Goal: Task Accomplishment & Management: Manage account settings

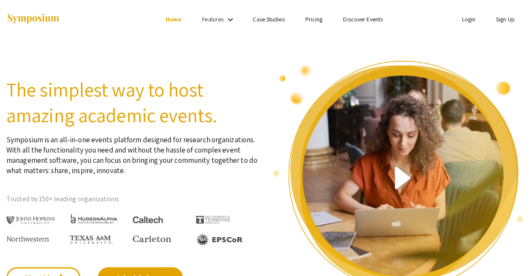
click at [475, 20] on link "Login" at bounding box center [468, 19] width 14 height 8
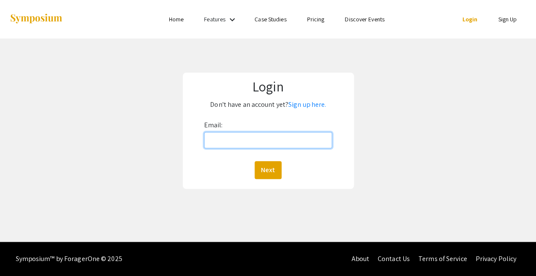
type input "[EMAIL_ADDRESS][DOMAIN_NAME]"
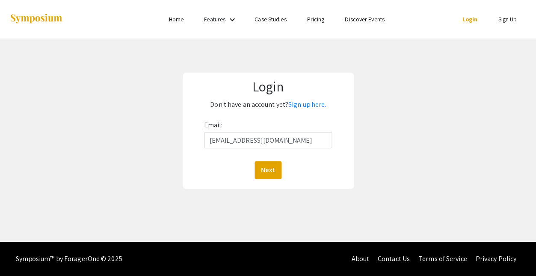
click at [268, 161] on button "Next" at bounding box center [268, 170] width 27 height 18
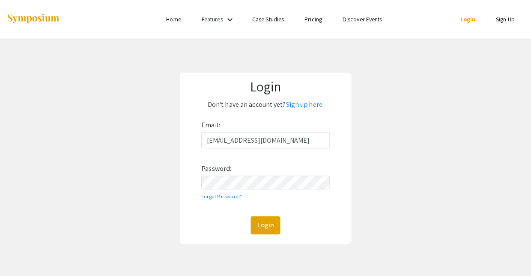
click at [265, 217] on button "Login" at bounding box center [265, 226] width 30 height 18
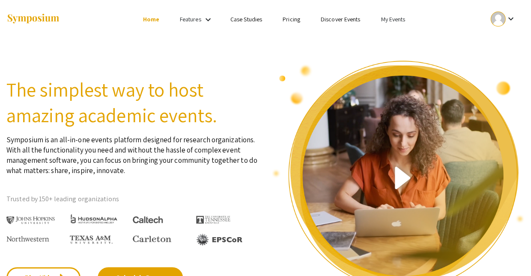
click at [197, 18] on link "Features" at bounding box center [190, 19] width 21 height 8
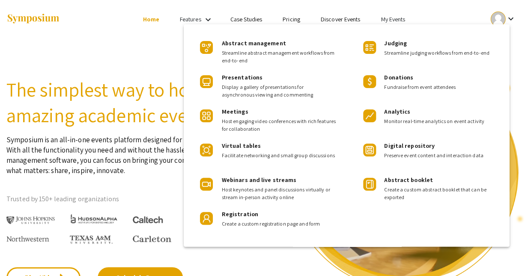
click at [142, 17] on div at bounding box center [265, 138] width 531 height 276
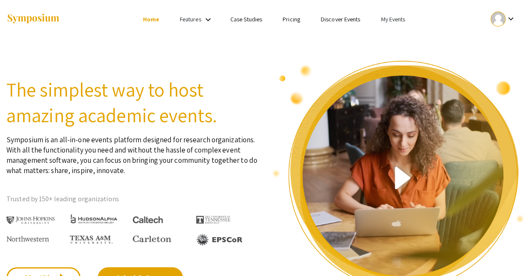
click at [380, 19] on link "My Events" at bounding box center [392, 19] width 24 height 8
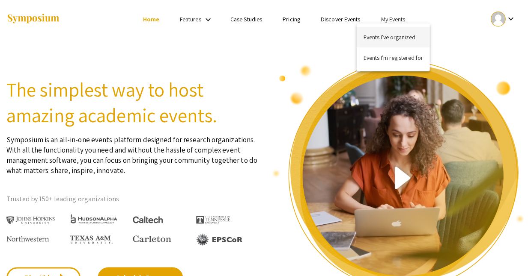
click at [383, 33] on button "Events I've organized" at bounding box center [392, 37] width 73 height 21
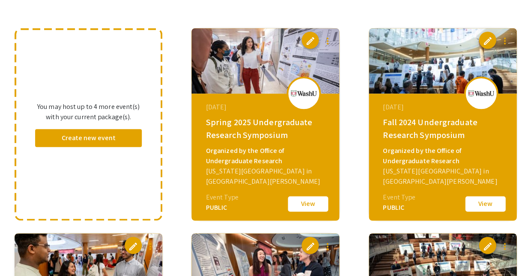
click at [268, 176] on div "[DATE] Spring 2025 Undergraduate Research Symposium Organized by the Office of …" at bounding box center [266, 147] width 147 height 107
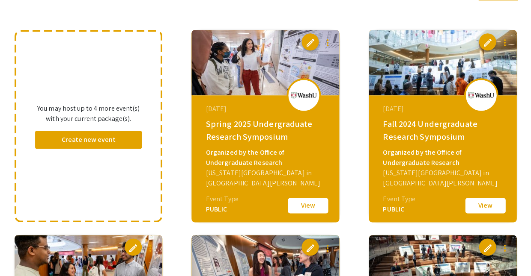
click at [311, 38] on span "edit" at bounding box center [310, 43] width 10 height 10
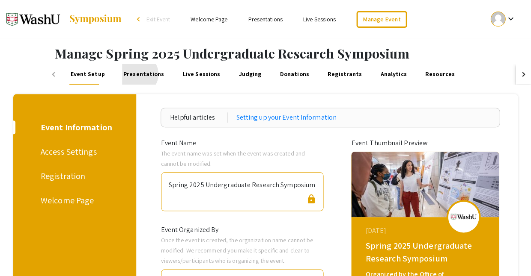
click at [122, 71] on link "Presentations" at bounding box center [144, 74] width 44 height 21
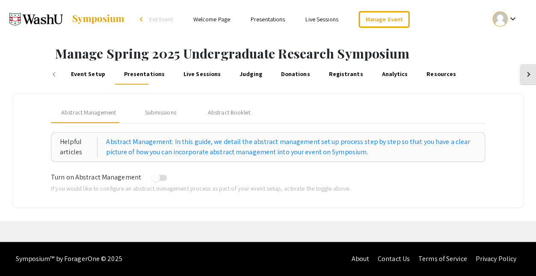
click at [526, 72] on div "button" at bounding box center [527, 74] width 5 height 5
click at [52, 68] on button "button" at bounding box center [53, 74] width 15 height 21
click at [172, 18] on span "Exit Event" at bounding box center [161, 19] width 24 height 8
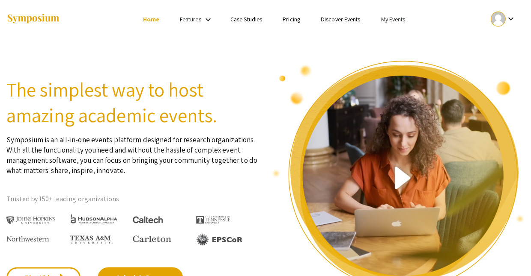
click at [380, 20] on link "My Events" at bounding box center [392, 19] width 24 height 8
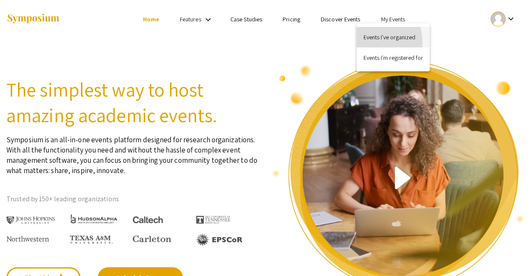
click at [369, 42] on button "Events I've organized" at bounding box center [392, 37] width 73 height 21
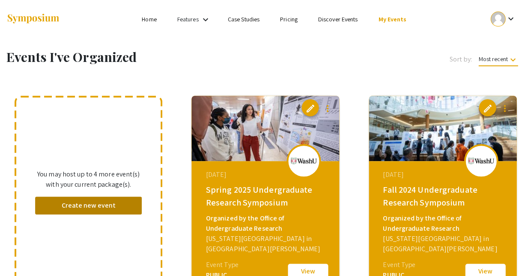
click at [107, 198] on button "Create new event" at bounding box center [88, 206] width 107 height 18
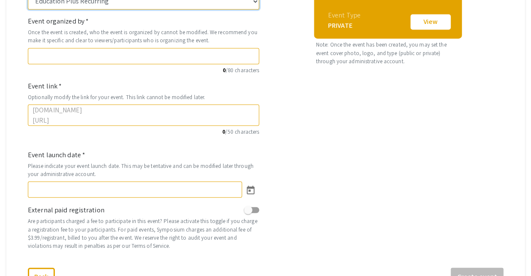
scroll to position [237, 0]
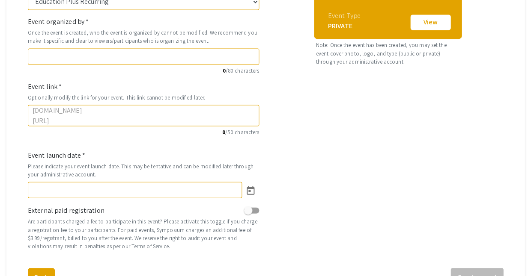
click at [38, 268] on button "Back" at bounding box center [41, 277] width 27 height 18
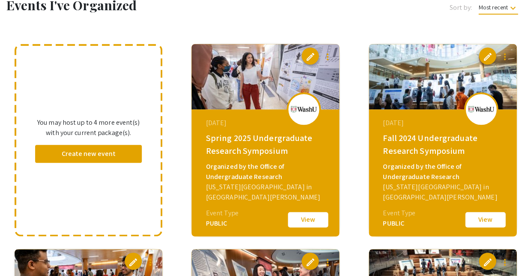
scroll to position [46, 0]
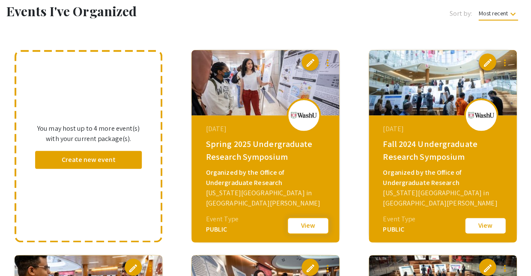
click at [300, 224] on button "View" at bounding box center [307, 226] width 43 height 18
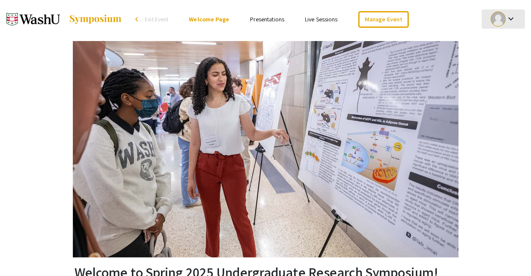
click at [513, 18] on mat-icon "keyboard_arrow_down" at bounding box center [510, 19] width 10 height 10
click at [441, 20] on div at bounding box center [265, 138] width 531 height 276
click at [358, 20] on link "Manage Event" at bounding box center [383, 19] width 50 height 17
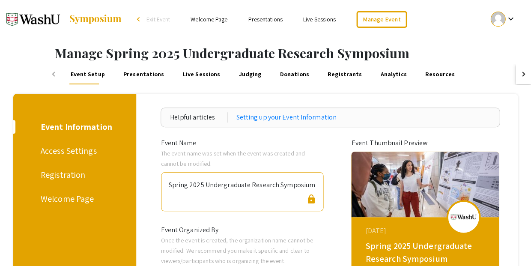
click at [170, 20] on span "Exit Event" at bounding box center [158, 19] width 24 height 8
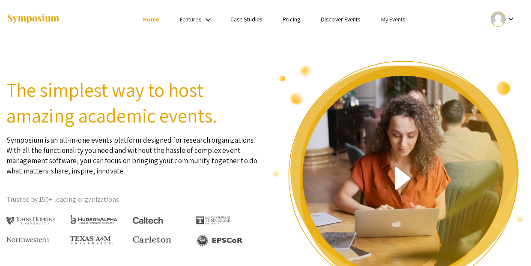
click at [380, 16] on link "My Events" at bounding box center [392, 19] width 24 height 8
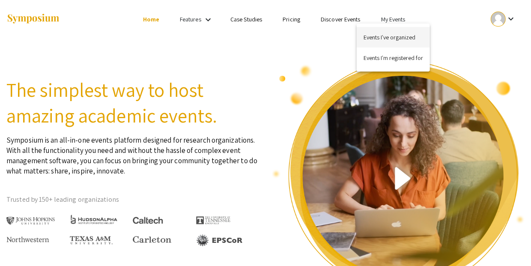
click at [361, 37] on button "Events I've organized" at bounding box center [392, 37] width 73 height 21
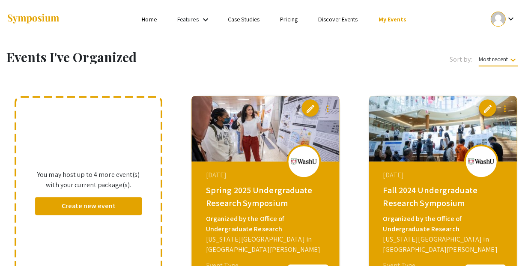
click at [326, 104] on mat-icon "more_vert" at bounding box center [327, 109] width 10 height 10
click at [352, 130] on button "file_copy Clone Event" at bounding box center [347, 126] width 59 height 21
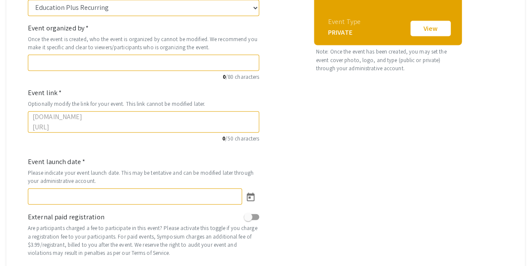
scroll to position [276, 0]
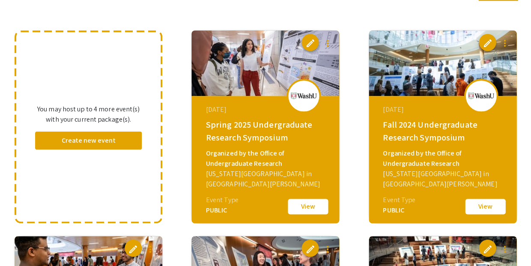
scroll to position [66, 0]
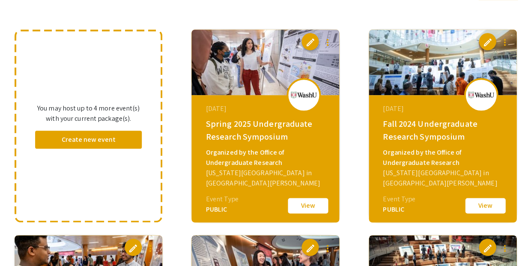
click at [327, 38] on mat-icon "more_vert" at bounding box center [327, 42] width 10 height 10
click at [353, 62] on span "Clone Event" at bounding box center [356, 60] width 29 height 8
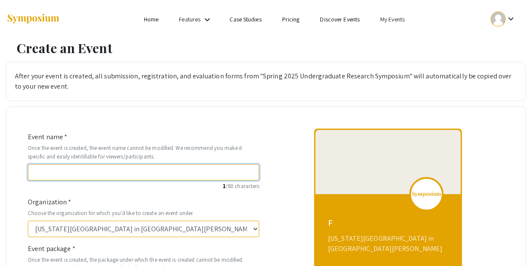
type input "F"
type input "f"
type input "Fa"
type input "fa"
type input "Fal"
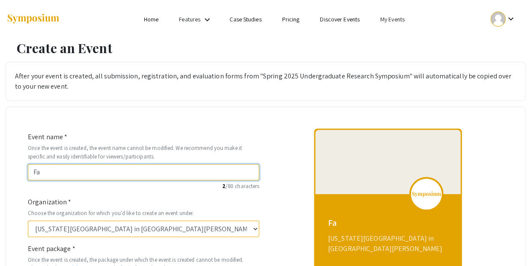
type input "fal"
type input "Fall"
type input "fall"
type input "Fall 2"
type input "fall-2"
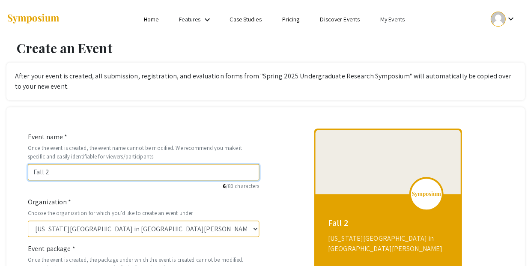
type input "Fall 20"
type input "fall-20"
type input "Fall 202"
type input "fall-202"
type input "Fall 2025"
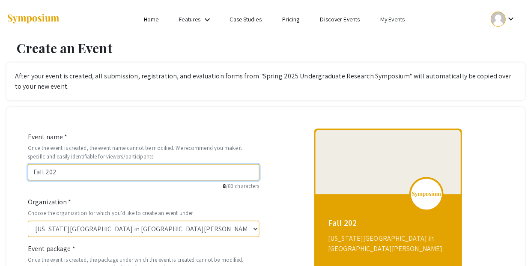
type input "fall-2025"
type input "Fall 2025 U"
type input "fall-2025-u"
type input "Fall 2025 Un"
type input "fall-2025-un"
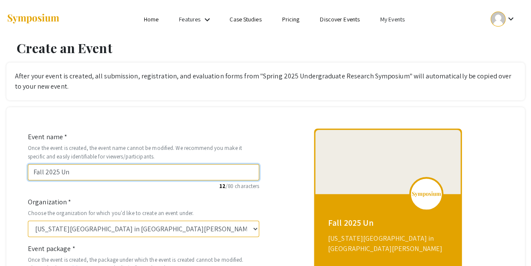
type input "Fall 2025 Und"
type input "fall-2025-und"
type input "Fall 2025 Unde"
type input "fall-2025-unde"
type input "Fall 2025 Under"
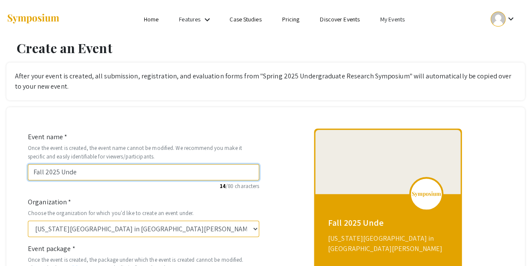
type input "fall-2025-under"
type input "Fall 2025 Underg"
type input "fall-2025-underg"
type input "Fall 2025 Undergr"
type input "fall-2025-undergr"
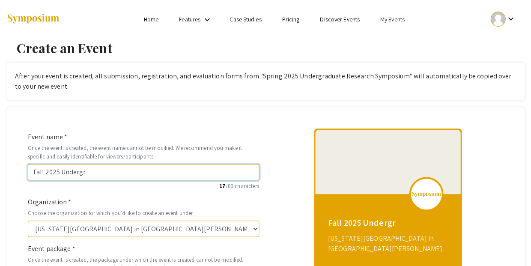
type input "Fall 2025 Undergra"
type input "fall-2025-undergra"
type input "Fall 2025 Undergrad"
type input "fall-2025-undergrad"
type input "Fall 2025 Undergradu"
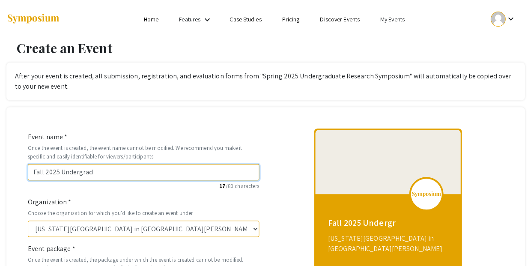
type input "fall-2025-undergradu"
type input "Fall 2025 Undergradut"
type input "fall-2025-undergradut"
type input "Fall 2025 Undergradute"
type input "fall-2025-undergradute"
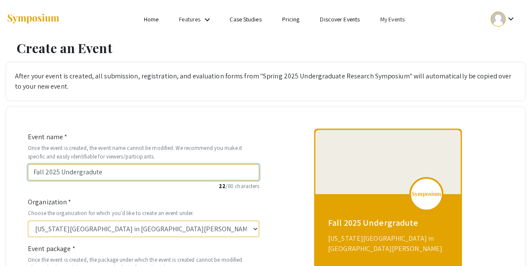
type input "Fall 2025 Undergradut"
type input "fall-2025-undergradut"
type input "Fall 2025 Undergradu"
type input "fall-2025-undergradu"
type input "Fall 2025 Undergradua"
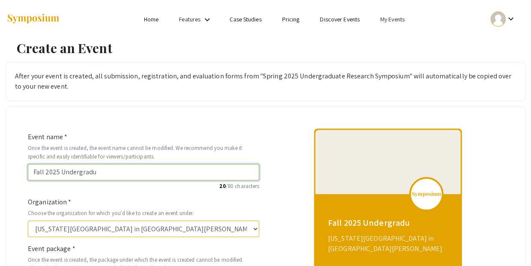
type input "fall-2025-undergradua"
type input "Fall 2025 Undergraduae"
type input "fall-2025-undergraduae"
type input "Fall 2025 Undergradua"
type input "fall-2025-undergradua"
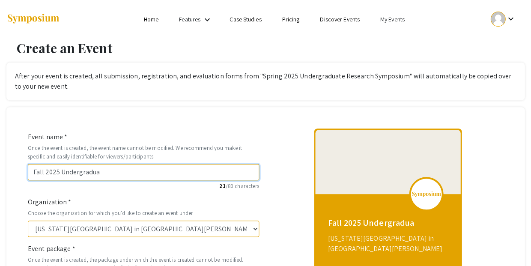
type input "Fall 2025 Undergraduat"
type input "fall-2025-undergraduat"
type input "Fall 2025 Undergraduate"
type input "fall-2025-undergraduate"
type input "Fall 2025 Undergraduate R"
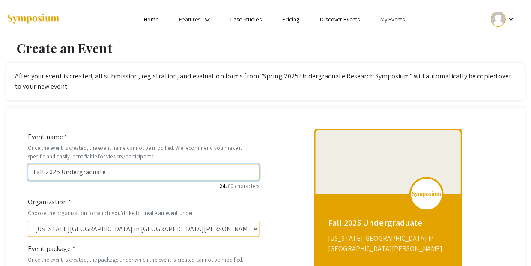
type input "fall-2025-undergraduate-r"
type input "Fall 2025 Undergraduate Re"
type input "fall-2025-undergraduate-re"
type input "Fall 2025 Undergraduate Res"
type input "fall-2025-undergraduate-res"
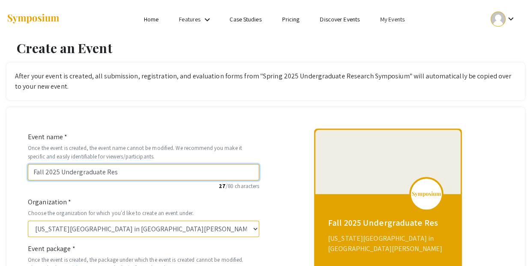
type input "Fall 2025 Undergraduate Rese"
type input "fall-2025-undergraduate-rese"
type input "Fall 2025 Undergraduate Resea"
type input "fall-2025-undergraduate-resea"
type input "Fall 2025 Undergraduate Resear"
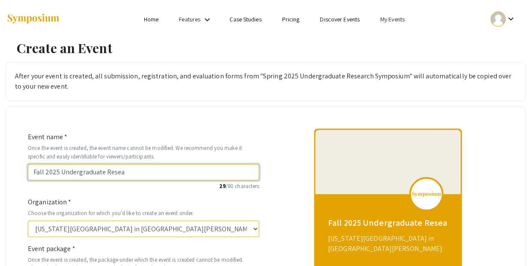
type input "fall-2025-undergraduate-resear"
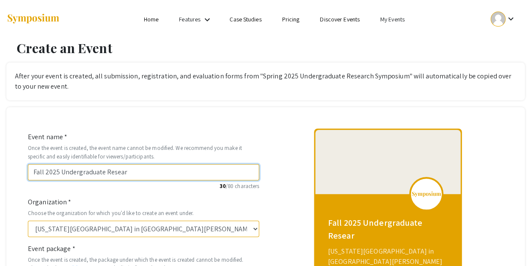
type input "Fall 2025 Undergraduate Researc"
type input "fall-2025-undergraduate-researc"
type input "Fall 2025 Undergraduate Research"
type input "fall-2025-undergraduate-research"
type input "Fall 2025 Undergraduate Research S"
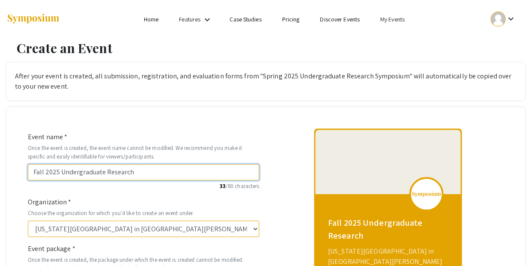
type input "fall-2025-undergraduate-research-s"
type input "Fall 2025 Undergraduate Research Su"
type input "fall-2025-undergraduate-research-su"
type input "Fall 2025 Undergraduate Research S"
type input "fall-2025-undergraduate-research-s"
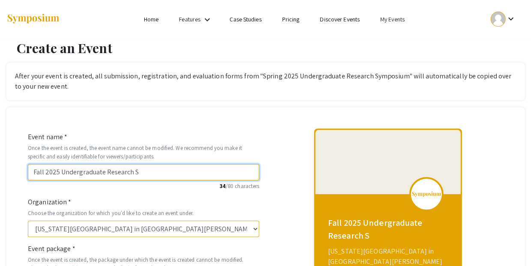
type input "Fall 2025 Undergraduate Research Sy"
type input "fall-2025-undergraduate-research-sy"
type input "Fall 2025 Undergraduate Research Sym"
type input "fall-2025-undergraduate-research-sym"
type input "Fall 2025 Undergraduate Research Symp"
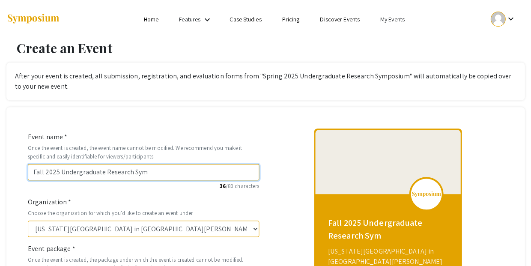
type input "fall-2025-undergraduate-research-symp"
type input "Fall 2025 Undergraduate Research Sympo"
type input "fall-2025-undergraduate-research-sympo"
type input "Fall 2025 Undergraduate Research Sympos"
type input "fall-2025-undergraduate-research-sympos"
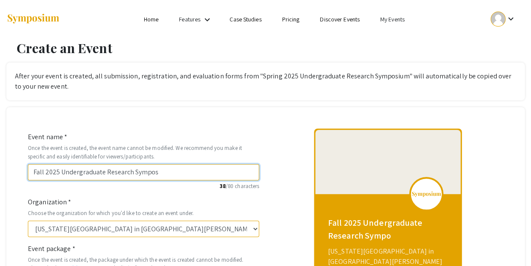
type input "Fall 2025 Undergraduate Research Symposi"
type input "fall-2025-undergraduate-research-symposi"
type input "Fall 2025 Undergraduate Research Symposiu"
type input "fall-2025-undergraduate-research-symposiu"
type input "Fall 2025 Undergraduate Research Symposium"
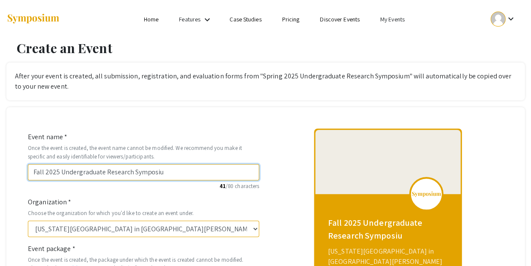
type input "fall-2025-undergraduate-research-symposium"
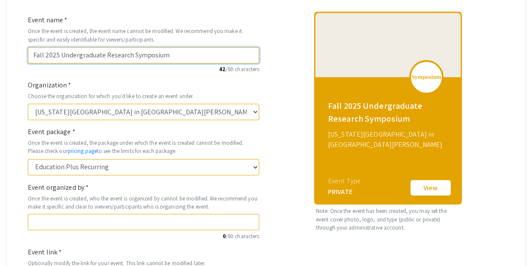
scroll to position [124, 0]
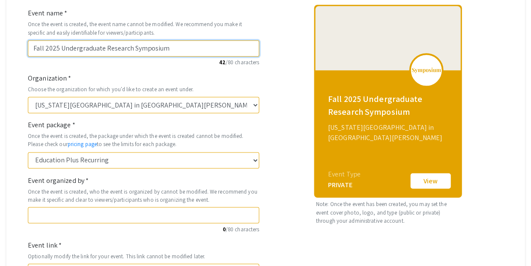
type input "Fall 2025 Undergraduate Research Symposium"
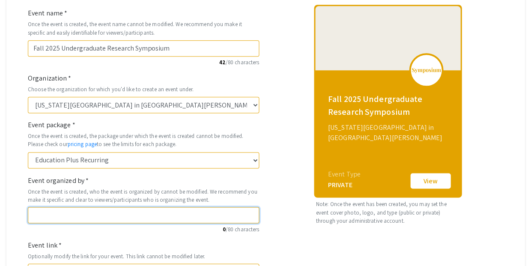
click at [70, 207] on input "Event organized by *" at bounding box center [143, 215] width 231 height 16
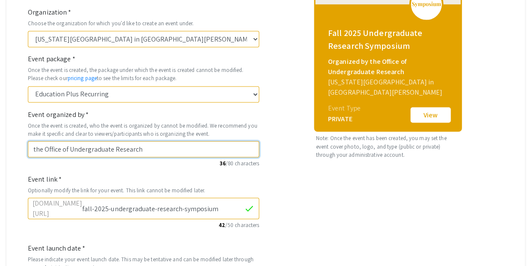
scroll to position [190, 0]
type input "the Office of Undergraduate Research"
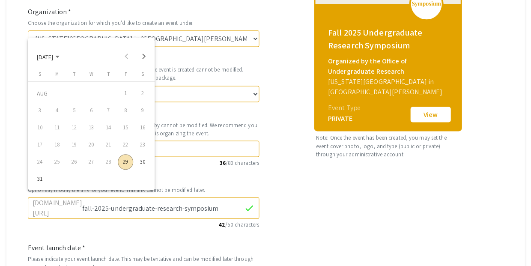
scroll to position [193, 0]
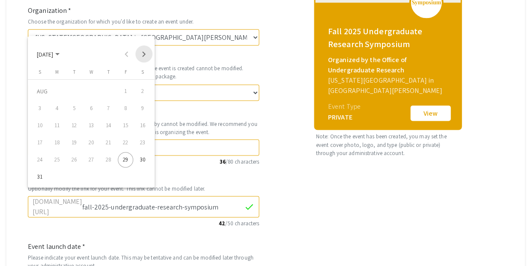
click at [147, 54] on button "Next month" at bounding box center [143, 53] width 17 height 17
click at [147, 54] on button "Next month" at bounding box center [143, 55] width 17 height 17
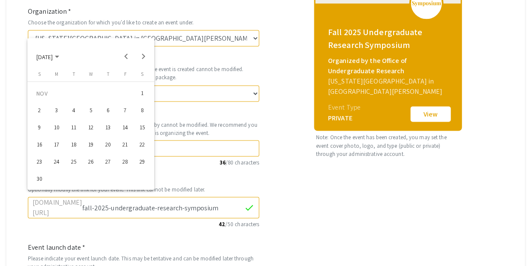
click at [125, 104] on div "7" at bounding box center [124, 110] width 15 height 15
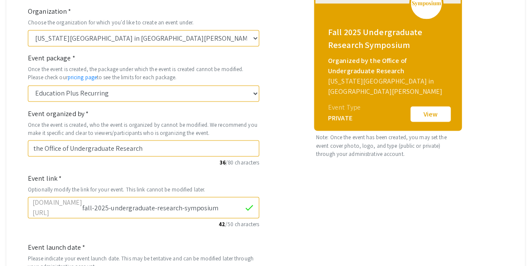
type input "[DATE]"
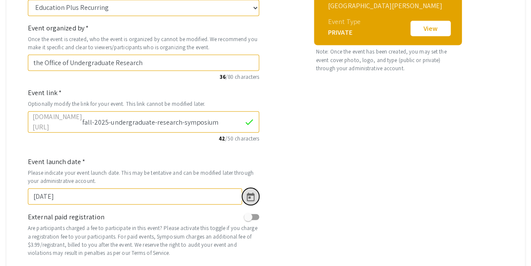
scroll to position [276, 0]
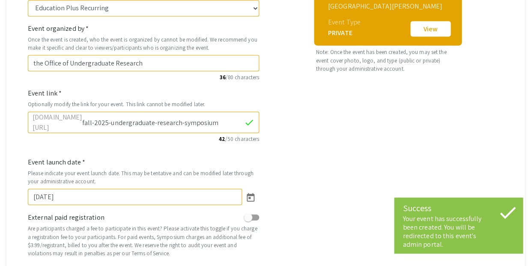
select select "447"
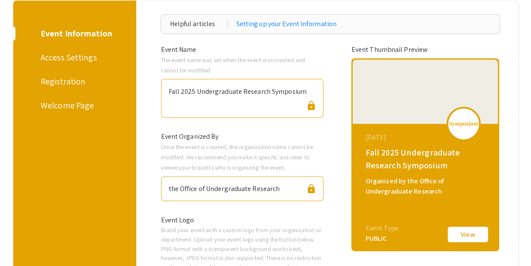
scroll to position [95, 0]
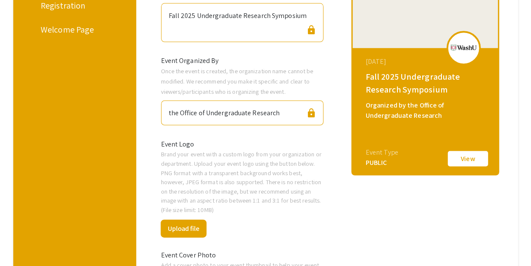
scroll to position [173, 0]
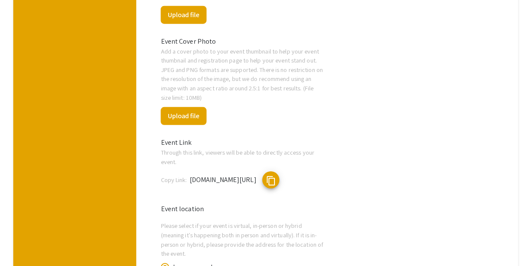
scroll to position [376, 0]
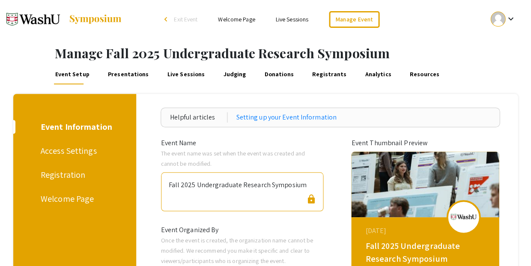
scroll to position [0, 0]
click at [61, 144] on div "Access Settings" at bounding box center [73, 150] width 65 height 13
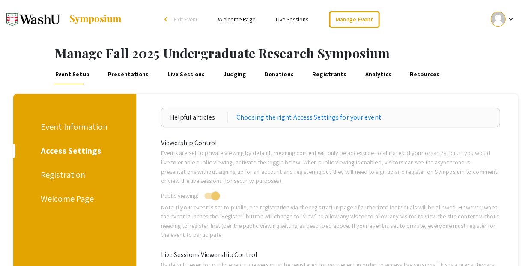
click at [78, 121] on div "Event Information" at bounding box center [74, 126] width 67 height 13
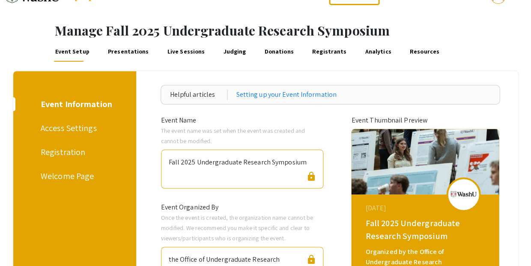
scroll to position [15, 0]
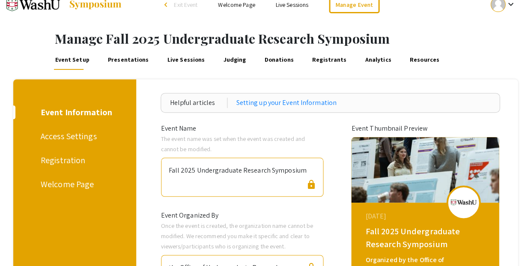
click at [69, 130] on div "Access Settings" at bounding box center [73, 136] width 65 height 13
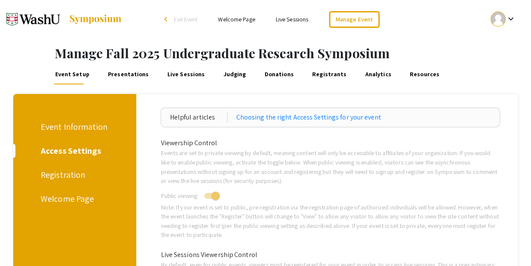
click at [51, 168] on div "Registration" at bounding box center [73, 174] width 65 height 13
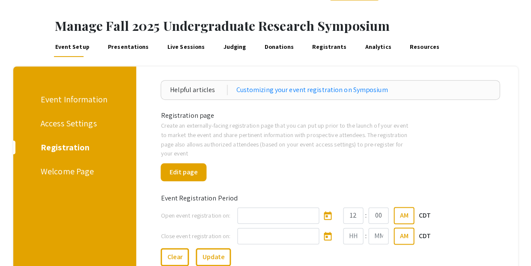
scroll to position [9, 0]
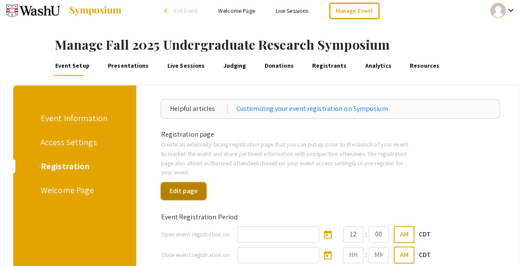
click at [199, 182] on button "Edit page" at bounding box center [183, 191] width 46 height 18
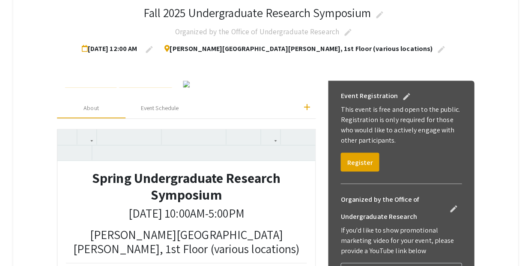
scroll to position [154, 0]
click at [80, 87] on button "Change Image" at bounding box center [91, 95] width 54 height 17
click at [75, 87] on button "Change Image" at bounding box center [91, 95] width 54 height 17
click at [80, 87] on button "Change Image" at bounding box center [91, 95] width 54 height 17
click at [77, 87] on button "Change Image" at bounding box center [91, 95] width 54 height 17
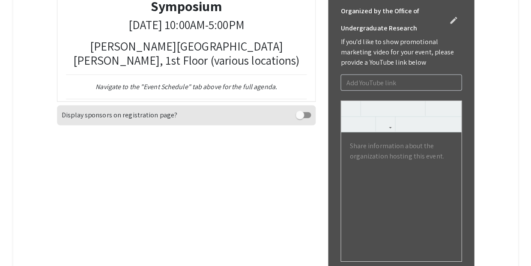
scroll to position [342, 0]
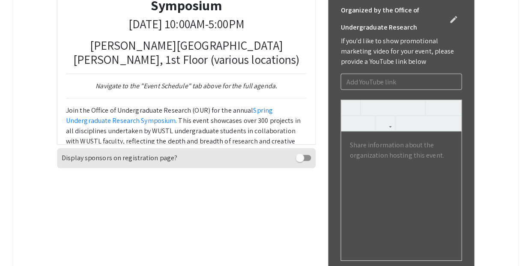
drag, startPoint x: 75, startPoint y: 137, endPoint x: 110, endPoint y: 139, distance: 34.7
drag, startPoint x: 139, startPoint y: 154, endPoint x: 167, endPoint y: 154, distance: 28.2
click at [167, 31] on p "[DATE] 10:00AM-5:00PM" at bounding box center [186, 24] width 240 height 15
click at [250, 31] on p "[DATE] 10:00AM-5:00PM" at bounding box center [186, 24] width 240 height 15
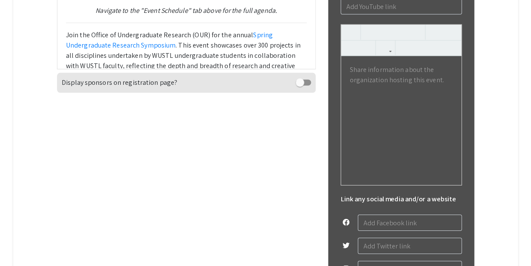
scroll to position [418, 0]
click at [166, 132] on p "Join the Office of Undergraduate Research (OUR) for the annual Spring Undergrad…" at bounding box center [186, 81] width 240 height 103
click at [229, 49] on link "Spring Undergraduate Research Symposium" at bounding box center [169, 39] width 207 height 19
click at [228, 49] on link "Spring Undergraduate Research Symposium" at bounding box center [169, 39] width 207 height 19
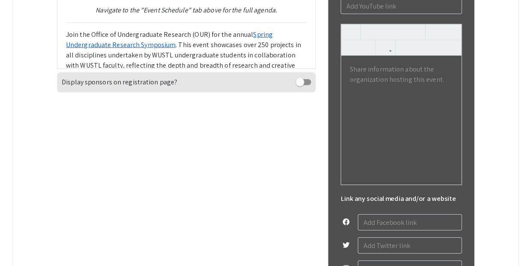
drag, startPoint x: 219, startPoint y: 137, endPoint x: 93, endPoint y: 143, distance: 126.0
click at [93, 49] on link "Spring Undergraduate Research Symposium" at bounding box center [169, 39] width 207 height 19
click at [80, 49] on link "Spring Undergraduate Research Symposium" at bounding box center [169, 39] width 207 height 19
drag, startPoint x: 218, startPoint y: 137, endPoint x: 94, endPoint y: 145, distance: 124.4
click at [94, 49] on link "Spring Undergraduate Research Symposium" at bounding box center [169, 39] width 207 height 19
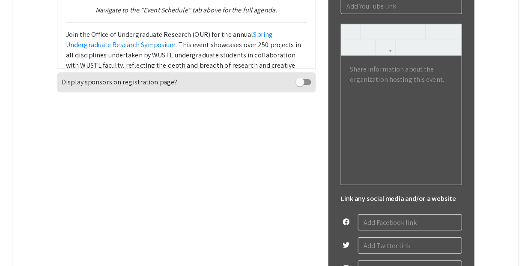
type textarea "<h2 style="text-align: center;"><strong>Fall Undergraduate Research Symposium</…"
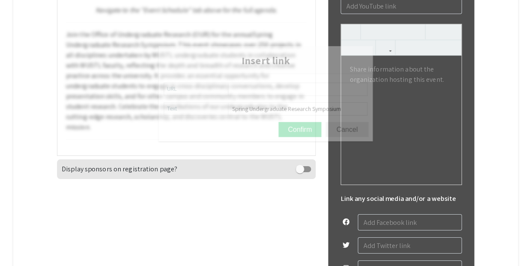
click at [279, 37] on div "Fall Undergraduate Research Symposium [DATE] 10:00AM-2:00PM [PERSON_NAME][GEOGR…" at bounding box center [186, 9] width 258 height 291
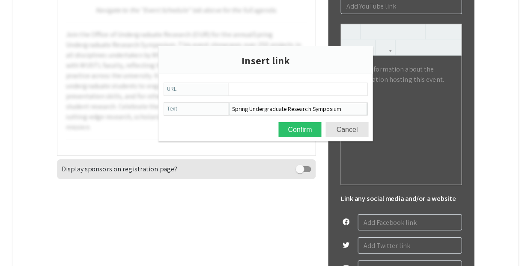
drag, startPoint x: 244, startPoint y: 107, endPoint x: 218, endPoint y: 105, distance: 26.2
click at [218, 105] on div "Text Spring Undergraduate Research Symposium" at bounding box center [265, 108] width 204 height 13
type input "Fall Undergraduate Research Symposium"
click at [260, 89] on input "URL" at bounding box center [297, 89] width 137 height 12
paste input "[URL][DOMAIN_NAME]"
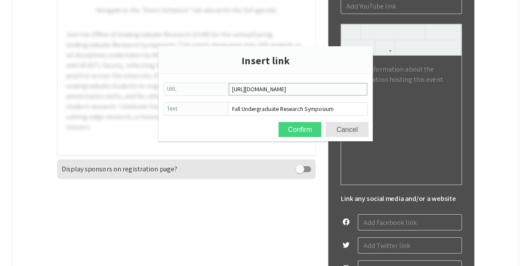
type input "[URL][DOMAIN_NAME]"
click at [303, 127] on button "Confirm" at bounding box center [299, 129] width 43 height 15
type textarea "<h2 style="text-align: center;"><strong>Fall Undergraduate Research Symposium</…"
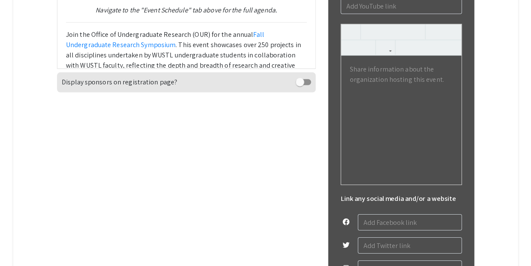
click at [157, 132] on p "Join the Office of Undergraduate Research (OUR) for the annual Fall Undergradua…" at bounding box center [186, 81] width 240 height 103
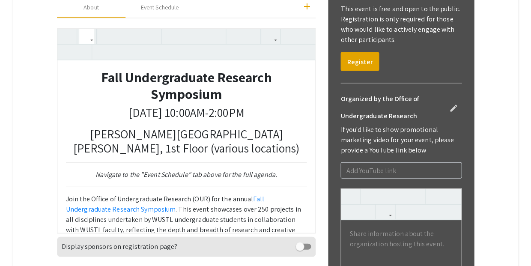
scroll to position [256, 0]
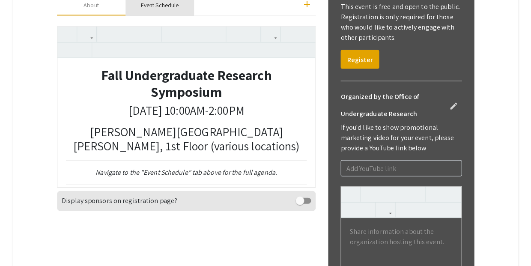
click at [160, 10] on div "Event Schedule" at bounding box center [160, 5] width 38 height 9
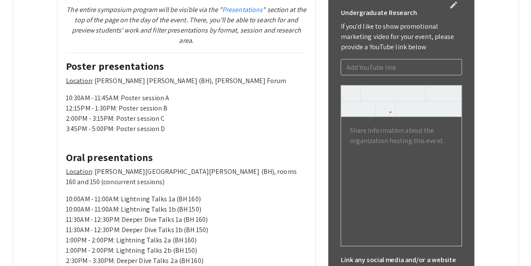
scroll to position [367, 0]
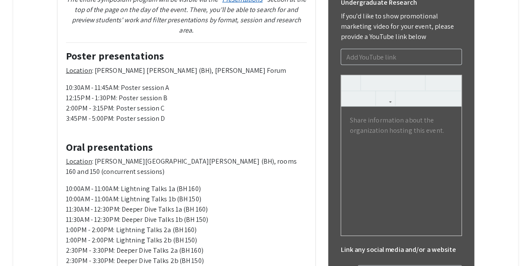
drag, startPoint x: 198, startPoint y: 145, endPoint x: 228, endPoint y: 146, distance: 30.0
click at [278, 117] on div "Schedule of events The entire symposium program will be visible via the " Prese…" at bounding box center [186, 100] width 258 height 349
click at [271, 36] on p "The entire symposium program will be visible via the " Presentations " section …" at bounding box center [186, 14] width 240 height 41
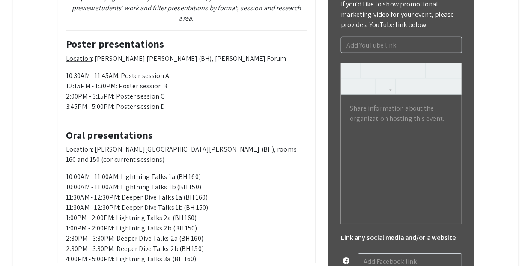
scroll to position [392, 0]
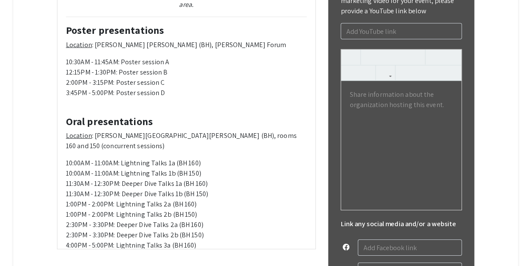
drag, startPoint x: 127, startPoint y: 209, endPoint x: 60, endPoint y: 208, distance: 67.2
click at [60, 208] on div "Schedule of events The entire symposium program will be visible via the " Prese…" at bounding box center [186, 90] width 258 height 317
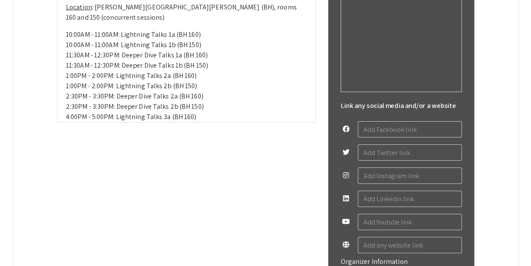
scroll to position [512, 0]
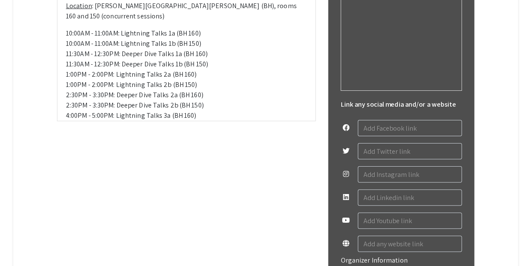
click at [77, 131] on p "10:00AM - 11:00AM: Lightning Talks 1a (BH 160) 10:00AM - 11:00AM: Lightning Tal…" at bounding box center [186, 79] width 240 height 103
click at [154, 131] on p "10:30AM - 11:30AM: Lightning Talks 1a (BH 160) 10:00AM - 11:00AM: Lightning Tal…" at bounding box center [186, 79] width 240 height 103
drag, startPoint x: 65, startPoint y: 130, endPoint x: 184, endPoint y: 128, distance: 118.5
copy p "10:30AM - 11:30AM: Lightning Talks 1a (BH 160)"
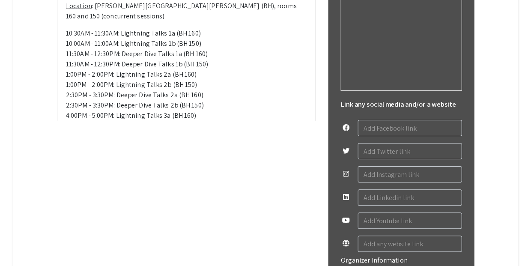
click at [184, 131] on p "10:30AM - 11:30AM: Lightning Talks 1a (BH 160) 10:00AM - 11:00AM: Lightning Tal…" at bounding box center [186, 79] width 240 height 103
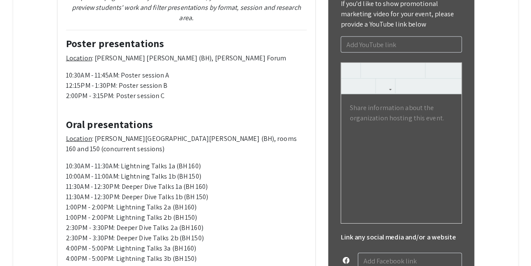
scroll to position [378, 0]
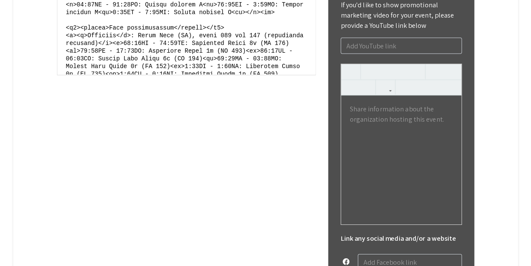
scroll to position [54, 0]
drag, startPoint x: 75, startPoint y: 131, endPoint x: 180, endPoint y: 131, distance: 104.8
click at [180, 74] on textarea at bounding box center [186, 10] width 258 height 128
click at [179, 74] on textarea at bounding box center [186, 10] width 258 height 128
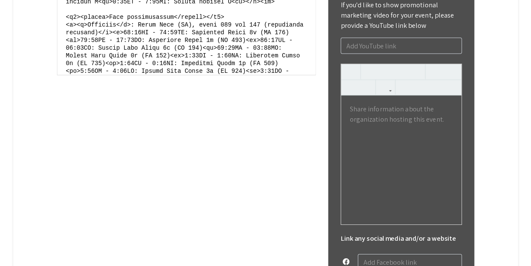
scroll to position [63, 0]
drag, startPoint x: 87, startPoint y: 154, endPoint x: 224, endPoint y: 155, distance: 136.9
click at [224, 74] on textarea at bounding box center [186, 10] width 258 height 128
click at [239, 74] on textarea at bounding box center [186, 10] width 258 height 128
drag, startPoint x: 237, startPoint y: 154, endPoint x: 152, endPoint y: 157, distance: 84.4
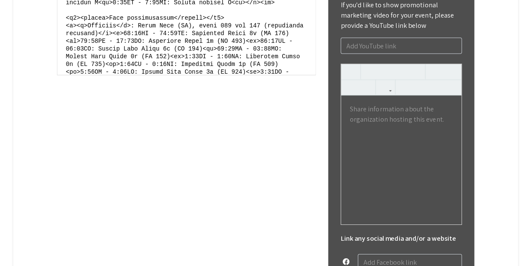
click at [147, 74] on textarea at bounding box center [186, 10] width 258 height 128
click at [154, 74] on textarea at bounding box center [186, 10] width 258 height 128
drag, startPoint x: 87, startPoint y: 154, endPoint x: 194, endPoint y: 155, distance: 107.0
click at [194, 74] on textarea at bounding box center [186, 10] width 258 height 128
click at [83, 74] on textarea at bounding box center [186, 10] width 258 height 128
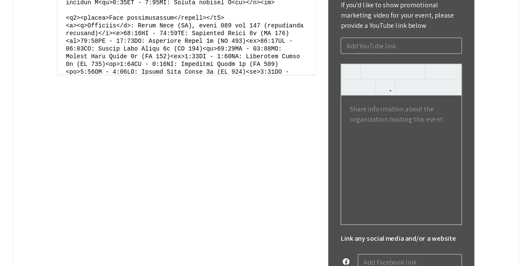
drag, startPoint x: 237, startPoint y: 154, endPoint x: 117, endPoint y: 160, distance: 120.4
click at [117, 74] on textarea at bounding box center [186, 10] width 258 height 128
paste textarea "30AM - 11:3"
click at [158, 74] on textarea at bounding box center [186, 10] width 258 height 128
paste textarea "0:30AM - 11:30AM: Lightning Talks 11"
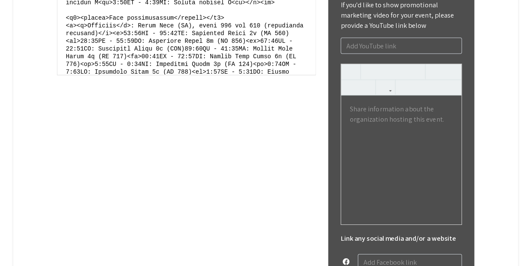
drag, startPoint x: 80, startPoint y: 167, endPoint x: 155, endPoint y: 167, distance: 74.9
click at [155, 74] on textarea at bounding box center [186, 10] width 258 height 128
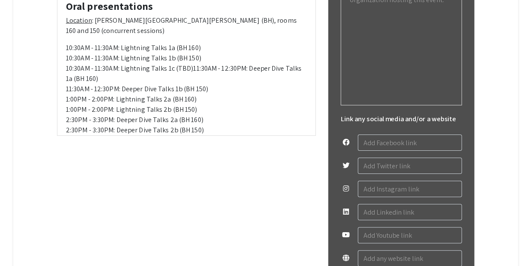
scroll to position [494, 0]
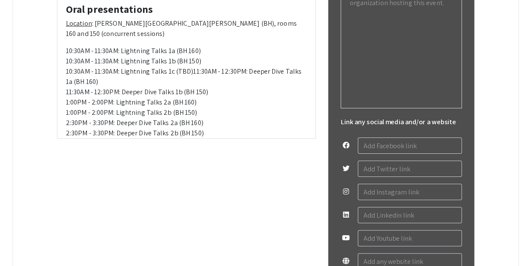
click at [169, 159] on p "10:30AM - 11:30AM: Lightning Talks 1a (BH 160) 10:30AM - 11:30AM: Lightning Tal…" at bounding box center [186, 102] width 240 height 113
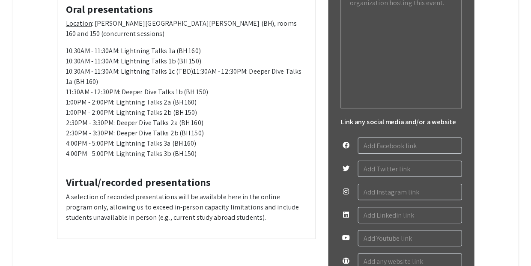
click at [283, 159] on p "10:30AM - 11:30AM: Lightning Talks 1a (BH 160) 10:30AM - 11:30AM: Lightning Tal…" at bounding box center [186, 102] width 240 height 113
click at [286, 159] on p "10:30AM - 11:30AM: Lightning Talks 1a (BH 160) 10:30AM - 11:30AM: Lightning Tal…" at bounding box center [186, 102] width 240 height 113
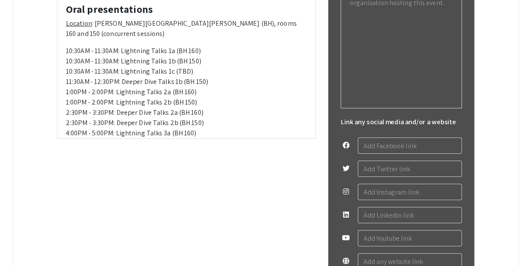
drag, startPoint x: 65, startPoint y: 172, endPoint x: 188, endPoint y: 175, distance: 122.8
click at [68, 148] on p "10:30AM - 11:30AM: Lightning Talks 1a (BH 160) 10:30AM - 11:30AM: Lightning Tal…" at bounding box center [186, 97] width 240 height 103
click at [69, 148] on p "10:30AM - 11:30AM: Lightning Talks 1a (BH 160) 10:30AM - 11:30AM: Lightning Tal…" at bounding box center [186, 97] width 240 height 103
click at [151, 148] on p "10:30AM - 11:30AM: Lightning Talks 1a (BH 160) 10:30AM - 11:30AM: Lightning Tal…" at bounding box center [186, 97] width 240 height 103
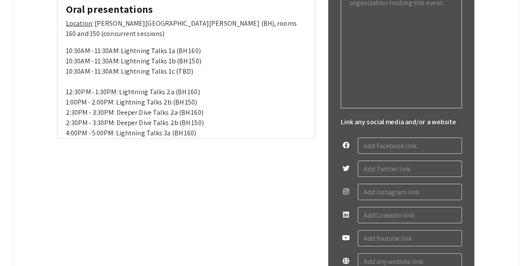
scroll to position [494, 0]
drag, startPoint x: 67, startPoint y: 179, endPoint x: 106, endPoint y: 180, distance: 39.0
click at [106, 149] on p "10:30AM - 11:30AM: Lightning Talks 1a (BH 160) 10:30AM - 11:30AM: Lightning Tal…" at bounding box center [186, 97] width 240 height 103
copy p "12:30PM - 1:30PM"
drag, startPoint x: 72, startPoint y: 188, endPoint x: 104, endPoint y: 189, distance: 31.7
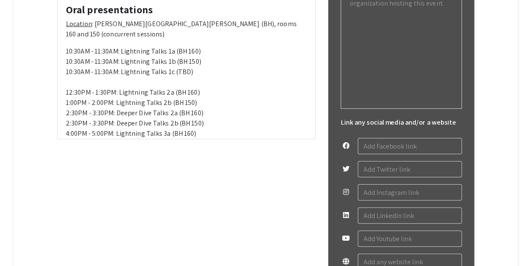
click at [104, 149] on p "10:30AM - 11:30AM: Lightning Talks 1a (BH 160) 10:30AM - 11:30AM: Lightning Tal…" at bounding box center [186, 97] width 240 height 103
drag, startPoint x: 79, startPoint y: 197, endPoint x: 104, endPoint y: 197, distance: 24.4
click at [104, 149] on p "10:30AM - 11:30AM: Lightning Talks 1a (BH 160) 10:30AM - 11:30AM: Lightning Tal…" at bounding box center [186, 97] width 240 height 103
drag, startPoint x: 109, startPoint y: 189, endPoint x: 173, endPoint y: 188, distance: 63.8
click at [173, 149] on p "10:30AM - 11:30AM: Lightning Talks 1a (BH 160) 10:30AM - 11:30AM: Lightning Tal…" at bounding box center [186, 97] width 240 height 103
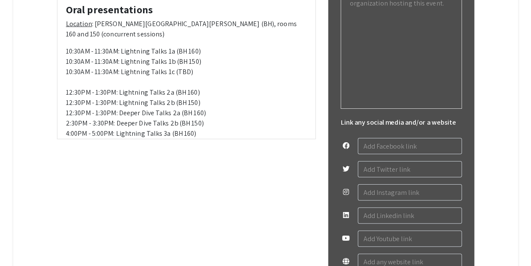
click at [126, 149] on p "10:30AM - 11:30AM: Lightning Talks 1a (BH 160) 10:30AM - 11:30AM: Lightning Tal…" at bounding box center [186, 97] width 240 height 103
drag, startPoint x: 112, startPoint y: 163, endPoint x: 140, endPoint y: 164, distance: 28.3
click at [140, 149] on p "10:30AM - 11:30AM: Lightning Talks 1a (BH 160) 10:30AM - 11:30AM: Lightning Tal…" at bounding box center [186, 97] width 240 height 103
click at [137, 149] on p "10:30AM - 11:30AM: Lightning Talks 1a (BH 160) 10:30AM - 11:30AM: Lightning Tal…" at bounding box center [186, 97] width 240 height 103
drag, startPoint x: 112, startPoint y: 163, endPoint x: 168, endPoint y: 165, distance: 56.1
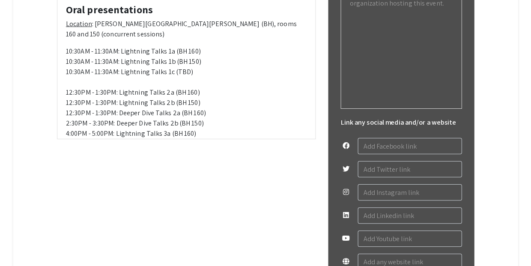
click at [168, 149] on p "10:30AM - 11:30AM: Lightning Talks 1a (BH 160) 10:30AM - 11:30AM: Lightning Tal…" at bounding box center [186, 97] width 240 height 103
click at [169, 149] on p "10:30AM - 11:30AM: Lightning Talks 1a (BH 160) 10:30AM - 11:30AM: Lightning Tal…" at bounding box center [186, 97] width 240 height 103
copy p "Lightning Talks 1c (TBD)"
click at [131, 149] on p "10:30AM - 11:30AM: Lightning Talks 1a (BH 160) 10:30AM - 11:30AM: Lightning Tal…" at bounding box center [186, 97] width 240 height 103
drag, startPoint x: 110, startPoint y: 196, endPoint x: 182, endPoint y: 196, distance: 71.9
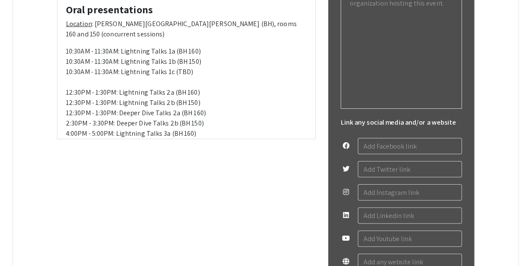
click at [182, 149] on p "10:30AM - 11:30AM: Lightning Talks 1a (BH 160) 10:30AM - 11:30AM: Lightning Tal…" at bounding box center [186, 97] width 240 height 103
click at [149, 149] on p "10:30AM - 11:30AM: Lightning Talks 1a (BH 160) 10:30AM - 11:30AM: Lightning Tal…" at bounding box center [186, 97] width 240 height 103
drag, startPoint x: 177, startPoint y: 219, endPoint x: 54, endPoint y: 205, distance: 123.2
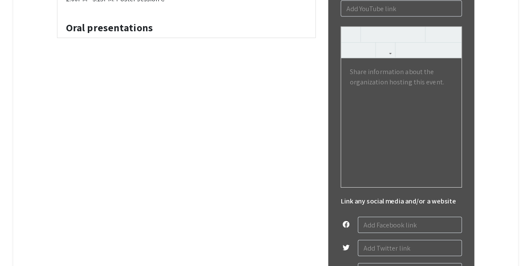
scroll to position [0, 0]
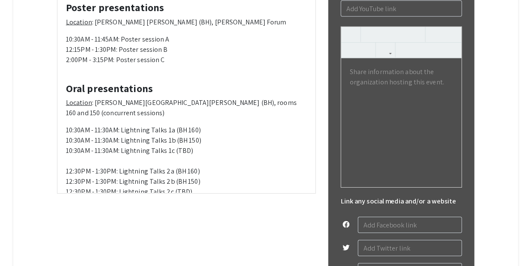
click at [74, 65] on p "10:30AM - 11:45AM: Poster session A 12:15PM - 1:30PM: Poster session B 2:00PM -…" at bounding box center [186, 49] width 240 height 31
drag, startPoint x: 100, startPoint y: 160, endPoint x: 99, endPoint y: 168, distance: 7.7
click at [100, 65] on p "10:00AM - 11:45AM: Poster session A 12:15PM - 1:30PM: Poster session B 2:00PM -…" at bounding box center [186, 49] width 240 height 31
click at [77, 65] on p "10:00AM - 11:00AM: Poster session A 12:15PM - 1:30PM: Poster session B 2:00PM -…" at bounding box center [186, 49] width 240 height 31
click at [70, 65] on p "10:00AM - 11:00AM: Poster session A 12:15PM - 1:30PM: Poster session B 2:00PM -…" at bounding box center [186, 49] width 240 height 31
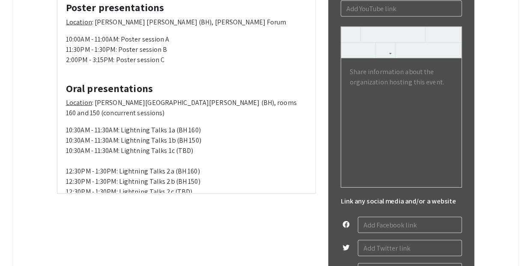
click at [92, 65] on p "10:00AM - 11:00AM: Poster session A 11:30PM - 1:30PM: Poster session B 2:00PM -…" at bounding box center [186, 49] width 240 height 31
click at [68, 65] on p "10:00AM - 11:00AM: Poster session A 11:30PM - 12:30PM: Poster session B 2:00PM …" at bounding box center [186, 49] width 240 height 31
click at [89, 65] on p "10:00AM - 11:00AM: Poster session A 11:30PM - 12:30PM: Poster session B 1:00PM …" at bounding box center [186, 49] width 240 height 31
type textarea "<h3><strong>Schedule of events</strong></h3> <p><hr></p> <p style="text-align: …"
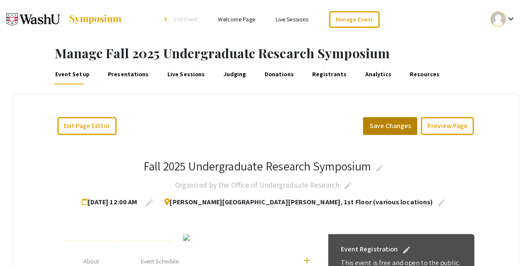
click at [400, 119] on button "Save Changes" at bounding box center [389, 126] width 54 height 18
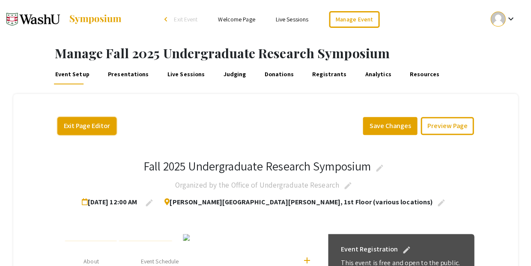
click at [97, 120] on button "Exit Page Editor" at bounding box center [86, 126] width 59 height 18
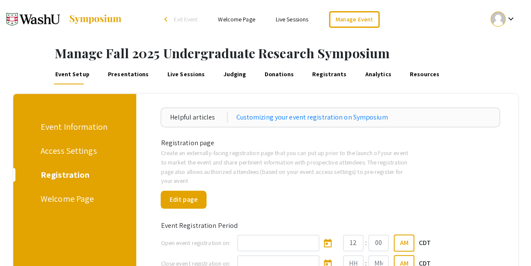
click at [80, 192] on div "Welcome Page" at bounding box center [73, 198] width 65 height 13
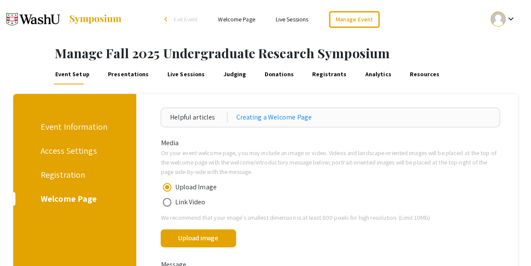
type textarea "<style> h5{ margin-bottom: 0px; } p{ margin-top: 0px; margin-bottom: 6px; } </s…"
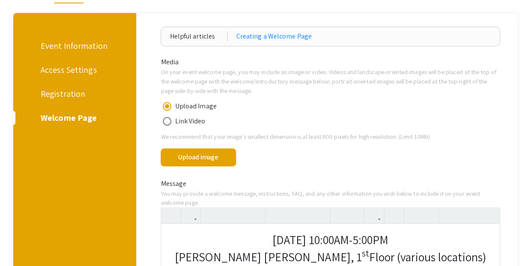
scroll to position [79, 0]
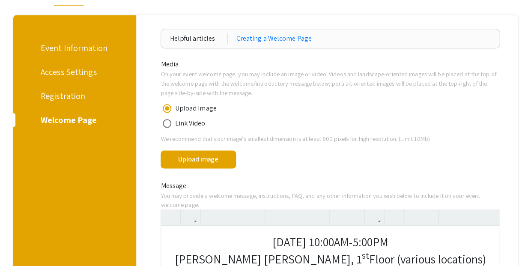
click at [58, 44] on div "Event Information" at bounding box center [74, 48] width 67 height 13
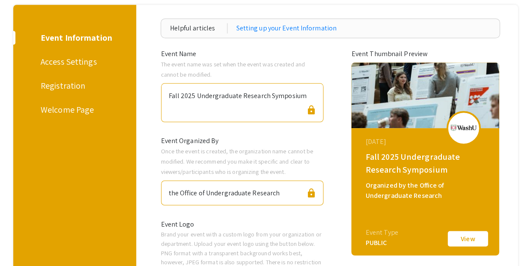
scroll to position [78, 0]
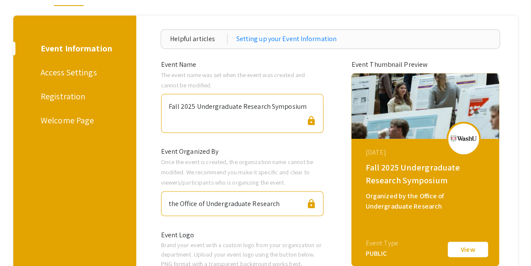
click at [62, 90] on div "Registration" at bounding box center [73, 96] width 65 height 13
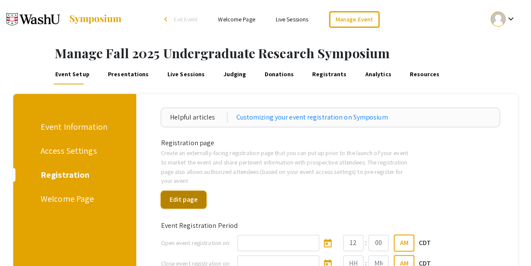
click at [194, 190] on button "Edit page" at bounding box center [183, 199] width 46 height 18
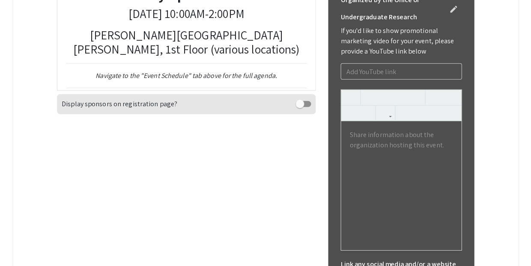
scroll to position [352, 0]
type textarea "<h2 style="text-align: center;"><strong>Fall Undergraduate Research Symposium</…"
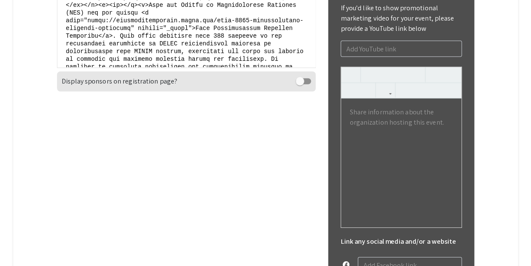
scroll to position [374, 0]
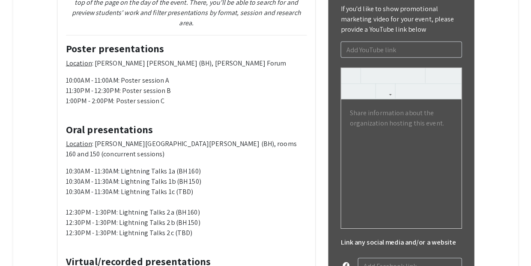
type textarea "<h3><strong>Schedule of events</strong></h3> <p><hr></p> <p style="text-align: …"
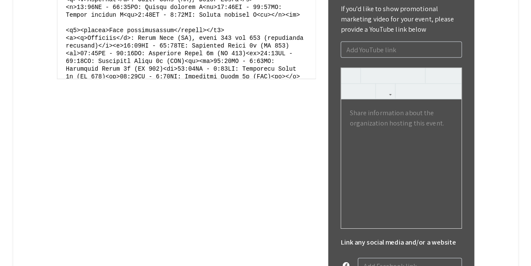
scroll to position [56, 0]
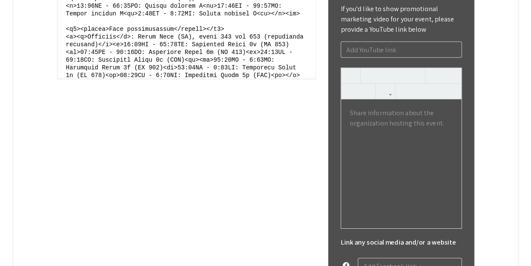
drag, startPoint x: 65, startPoint y: 121, endPoint x: 275, endPoint y: 192, distance: 220.8
click at [275, 78] on textarea at bounding box center [186, 14] width 258 height 128
click at [247, 78] on textarea at bounding box center [186, 14] width 258 height 128
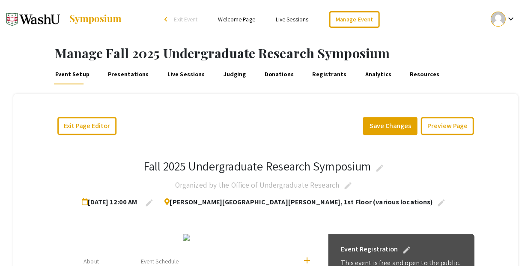
scroll to position [0, 0]
click at [81, 118] on button "Exit Page Editor" at bounding box center [86, 126] width 59 height 18
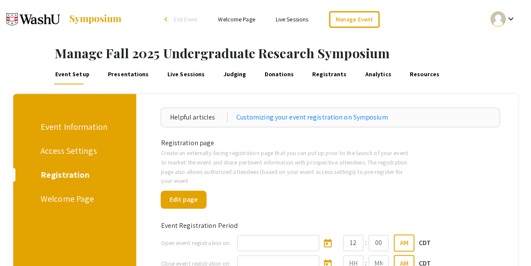
click at [63, 192] on div "Event Information Access Settings Registration Welcome Page" at bounding box center [71, 254] width 129 height 320
click at [69, 192] on div "Welcome Page" at bounding box center [73, 198] width 65 height 13
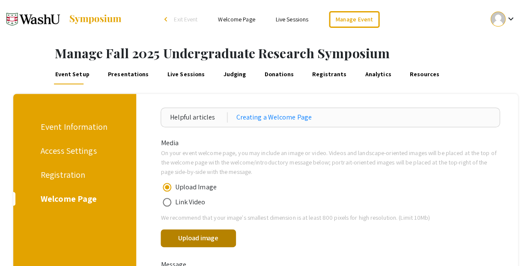
click at [217, 229] on button "Upload image" at bounding box center [197, 238] width 75 height 18
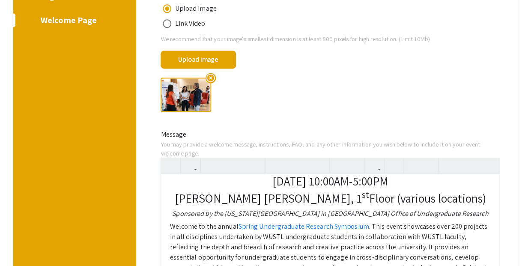
scroll to position [9, 0]
click at [167, 158] on use "button" at bounding box center [167, 158] width 0 height 0
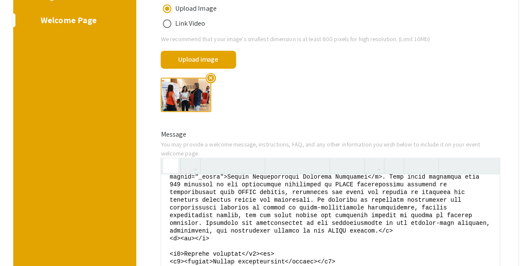
scroll to position [129, 0]
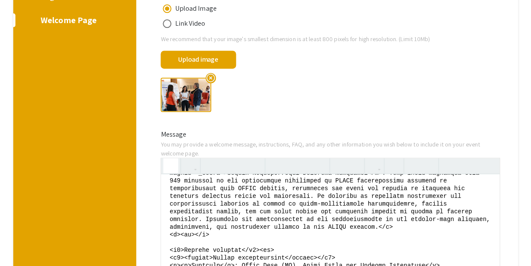
click at [169, 174] on textarea at bounding box center [330, 238] width 338 height 128
click at [335, 174] on textarea at bounding box center [330, 238] width 338 height 128
paste textarea "<h4><strong>Poster presentations</strong></h4> <p><u>Location</u>: [PERSON_NAME…"
drag, startPoint x: 171, startPoint y: 157, endPoint x: 342, endPoint y: 168, distance: 171.6
click at [342, 174] on textarea at bounding box center [330, 238] width 338 height 128
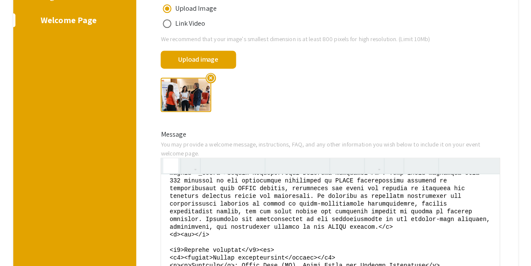
click at [200, 174] on textarea at bounding box center [330, 238] width 338 height 128
drag, startPoint x: 165, startPoint y: 157, endPoint x: 339, endPoint y: 181, distance: 175.5
click at [337, 181] on textarea at bounding box center [330, 238] width 338 height 128
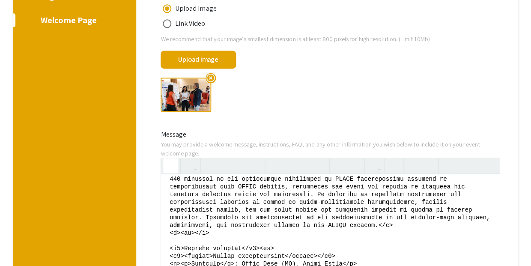
click at [235, 174] on textarea at bounding box center [330, 238] width 338 height 128
drag, startPoint x: 169, startPoint y: 180, endPoint x: 435, endPoint y: 208, distance: 266.7
click at [435, 208] on textarea at bounding box center [330, 238] width 338 height 128
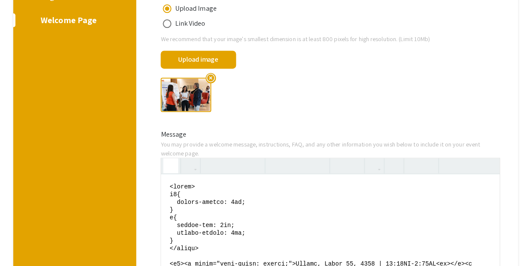
scroll to position [0, 0]
type textarea "<style> h5{ margin-bottom: 0px; } p{ margin-top: 0px; margin-bottom: 6px; } </s…"
click at [175, 158] on button "button" at bounding box center [170, 165] width 15 height 15
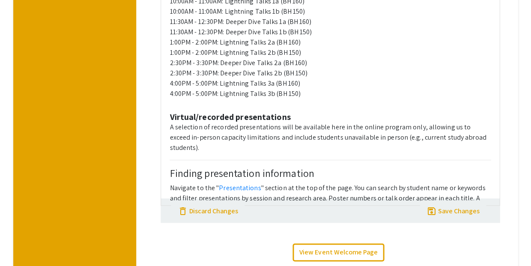
scroll to position [624, 0]
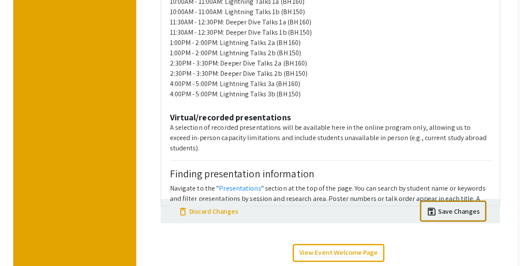
click at [456, 206] on div "Save Changes" at bounding box center [459, 211] width 42 height 10
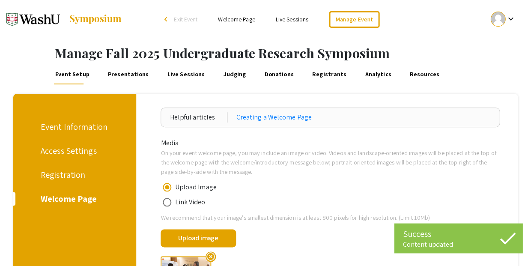
scroll to position [0, 0]
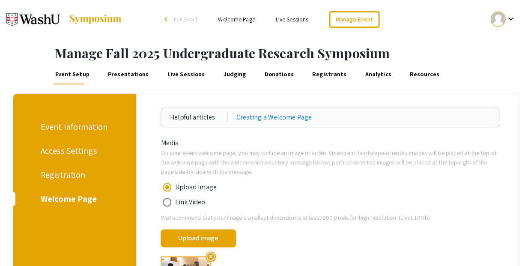
click at [56, 168] on div "Registration" at bounding box center [73, 174] width 65 height 13
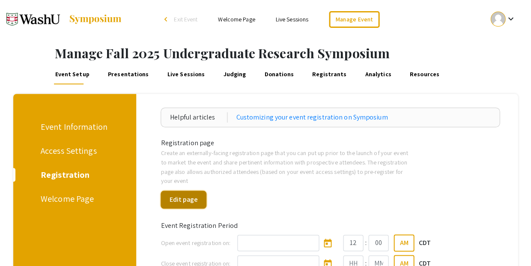
click at [189, 190] on button "Edit page" at bounding box center [183, 199] width 46 height 18
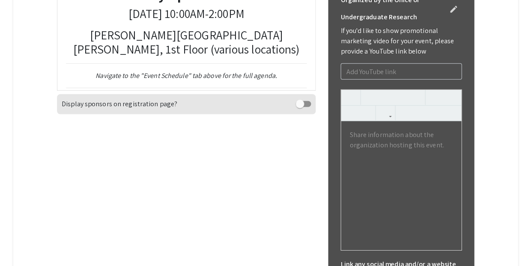
scroll to position [362, 0]
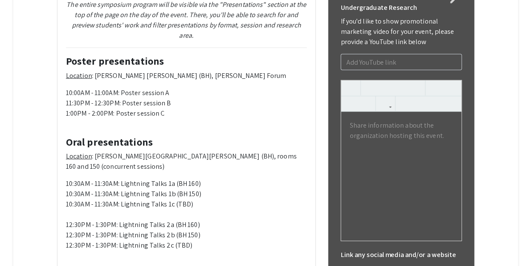
type textarea "<h3><strong>Schedule of events</strong></h3> <p><hr></p> <p style="text-align: …"
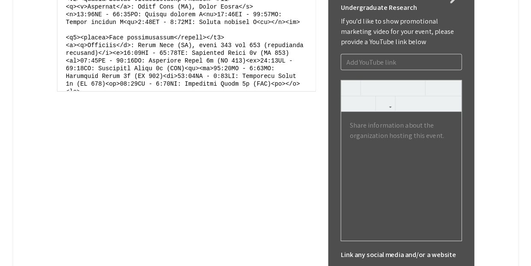
scroll to position [60, 0]
drag, startPoint x: 65, startPoint y: 169, endPoint x: 95, endPoint y: 197, distance: 41.5
click at [95, 91] on textarea at bounding box center [186, 26] width 258 height 128
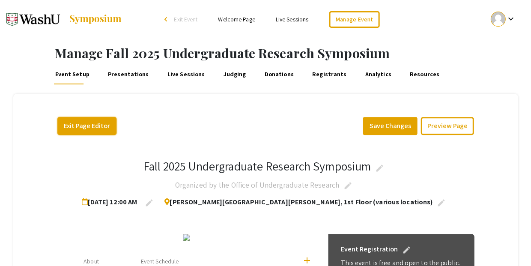
scroll to position [0, 0]
click at [77, 117] on button "Exit Page Editor" at bounding box center [86, 126] width 59 height 18
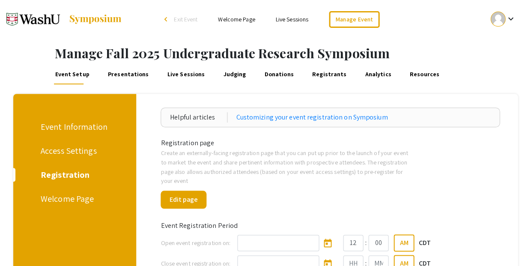
click at [68, 193] on div "Event Information Access Settings Registration Welcome Page" at bounding box center [71, 254] width 129 height 320
click at [70, 192] on div "Welcome Page" at bounding box center [73, 198] width 65 height 13
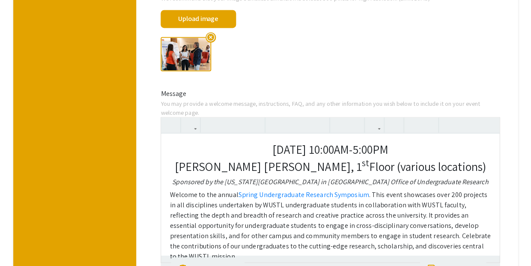
scroll to position [220, 0]
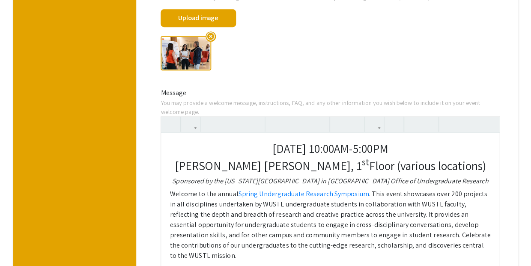
drag, startPoint x: 282, startPoint y: 87, endPoint x: 312, endPoint y: 89, distance: 30.8
click at [312, 141] on p "[DATE] 10:00AM-5:00PM" at bounding box center [329, 148] width 321 height 15
drag, startPoint x: 319, startPoint y: 85, endPoint x: 326, endPoint y: 100, distance: 16.5
click at [319, 141] on p "[DATE] | 10:00AM-5:00PM" at bounding box center [329, 148] width 321 height 15
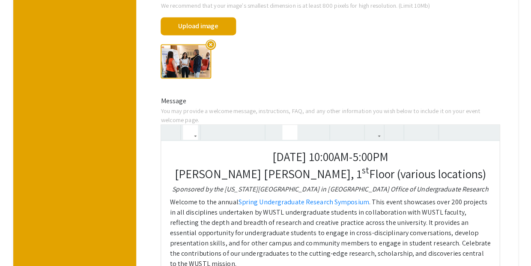
click at [396, 149] on p "[DATE] 10:00AM-5:00PM" at bounding box center [329, 156] width 321 height 15
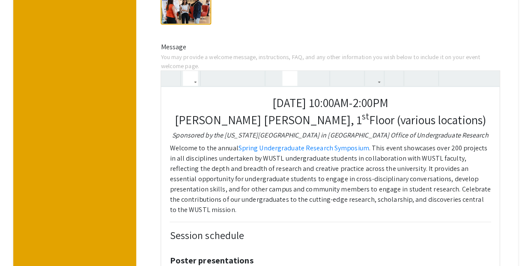
scroll to position [265, 0]
click at [263, 143] on link "Spring Undergraduate Research Symposium" at bounding box center [303, 147] width 131 height 9
click at [377, 71] on icon "button" at bounding box center [373, 78] width 7 height 14
drag, startPoint x: 385, startPoint y: 50, endPoint x: 295, endPoint y: 70, distance: 91.5
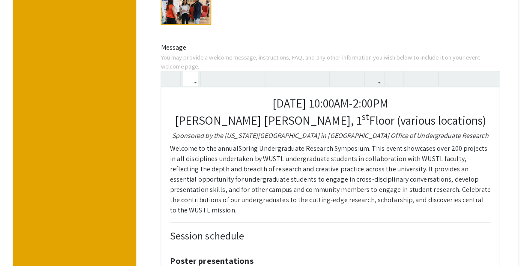
click at [233, 143] on p "Welcome to the annual Spring Undergraduate Research Symposium . This event show…" at bounding box center [329, 179] width 321 height 72
drag, startPoint x: 227, startPoint y: 83, endPoint x: 240, endPoint y: 83, distance: 13.7
click at [240, 143] on p "Welcome to the annual Spring Undergraduate Research Symposium . This event show…" at bounding box center [329, 179] width 321 height 72
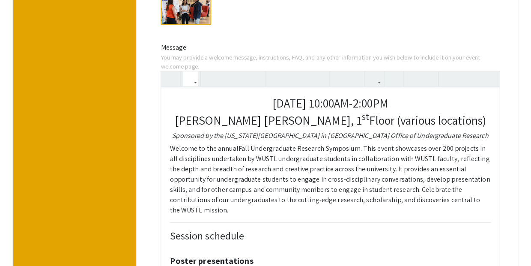
click at [395, 143] on p "Welcome to the annual Fall Undergraduate Research Symposium . This event showca…" at bounding box center [329, 179] width 321 height 72
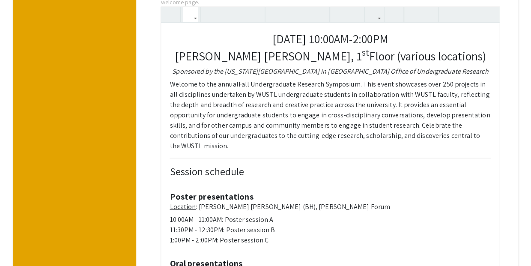
scroll to position [334, 0]
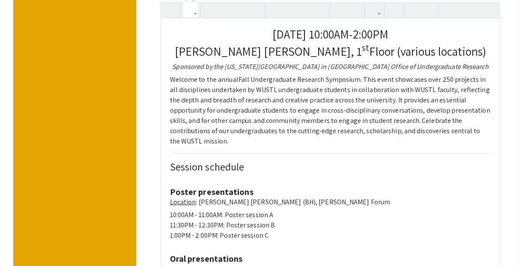
drag, startPoint x: 259, startPoint y: 148, endPoint x: 267, endPoint y: 149, distance: 8.6
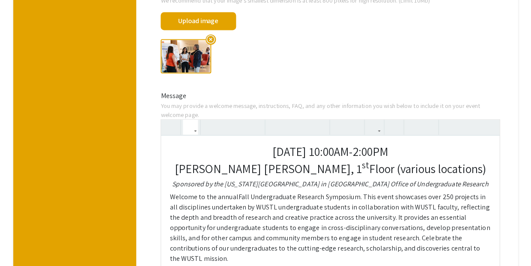
scroll to position [190, 0]
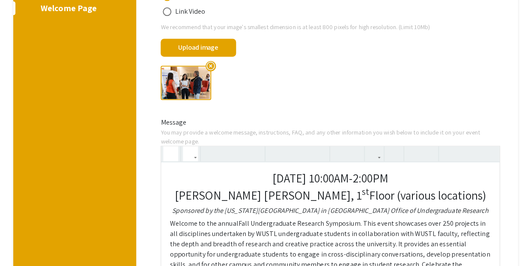
click at [167, 146] on use "button" at bounding box center [167, 146] width 0 height 0
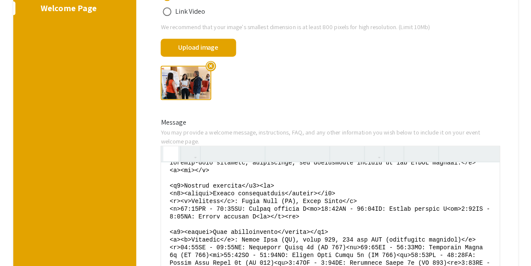
scroll to position [164, 0]
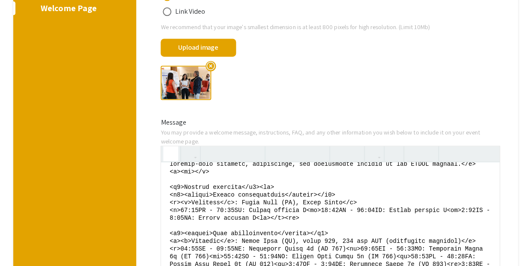
drag, startPoint x: 170, startPoint y: 141, endPoint x: 356, endPoint y: 170, distance: 188.8
click at [356, 170] on textarea at bounding box center [330, 226] width 338 height 128
paste textarea "<u>Location</u>: [PERSON_NAME][GEOGRAPHIC_DATA][PERSON_NAME] (BH), rooms 160 an…"
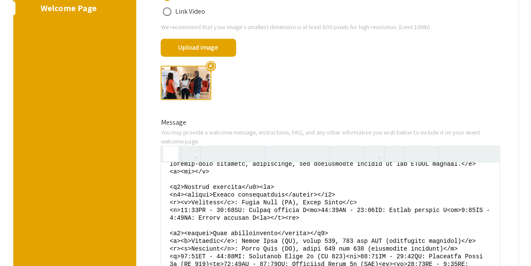
drag, startPoint x: 169, startPoint y: 141, endPoint x: 409, endPoint y: 142, distance: 239.6
click at [409, 162] on textarea at bounding box center [330, 226] width 338 height 128
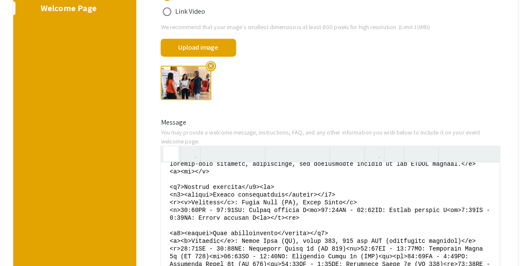
type textarea "<style> h5{ margin-bottom: 0px; } p{ margin-top: 0px; margin-bottom: 6px; } </s…"
click at [172, 146] on icon "button" at bounding box center [170, 153] width 7 height 14
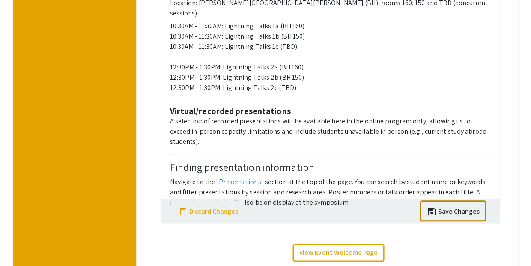
scroll to position [599, 0]
click at [468, 207] on div "Save Changes" at bounding box center [459, 212] width 42 height 10
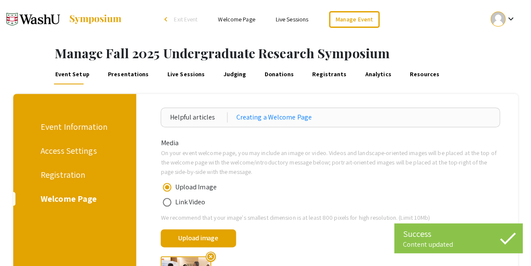
scroll to position [0, 0]
click at [56, 168] on div "Registration" at bounding box center [73, 174] width 65 height 13
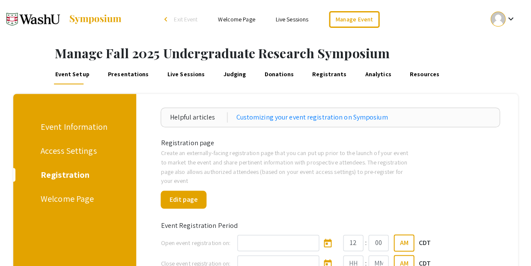
click at [57, 192] on div "Welcome Page" at bounding box center [73, 198] width 65 height 13
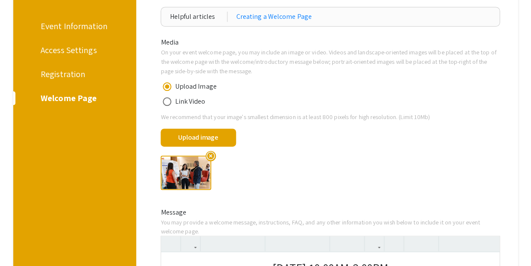
scroll to position [185, 0]
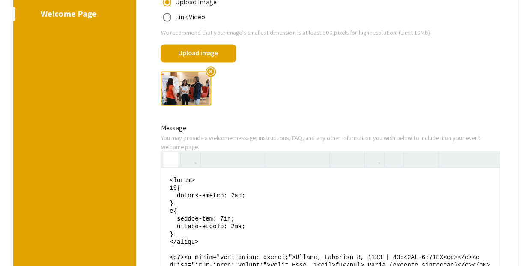
click at [170, 152] on icon "button" at bounding box center [170, 159] width 7 height 14
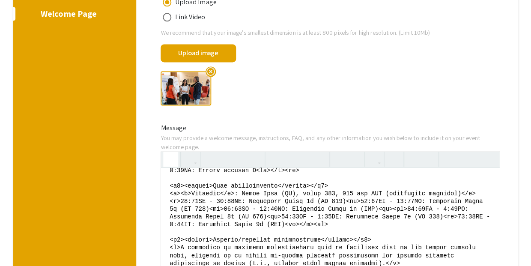
scroll to position [215, 0]
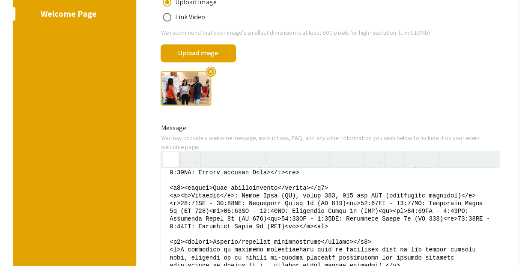
drag, startPoint x: 356, startPoint y: 172, endPoint x: 372, endPoint y: 173, distance: 16.7
click at [372, 173] on textarea at bounding box center [330, 231] width 338 height 128
drag, startPoint x: 256, startPoint y: 171, endPoint x: 249, endPoint y: 182, distance: 13.7
click at [238, 177] on textarea at bounding box center [330, 231] width 338 height 128
click at [282, 186] on textarea at bounding box center [330, 231] width 338 height 128
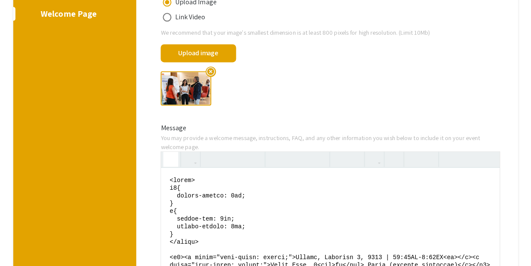
scroll to position [0, 0]
type textarea "<style> h5{ margin-bottom: 0px; } p{ margin-top: 0px; margin-bottom: 6px; } </s…"
click at [172, 152] on icon "button" at bounding box center [170, 159] width 7 height 14
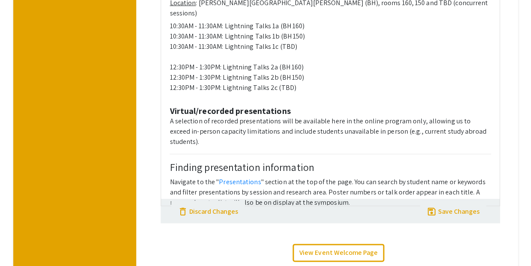
scroll to position [599, 0]
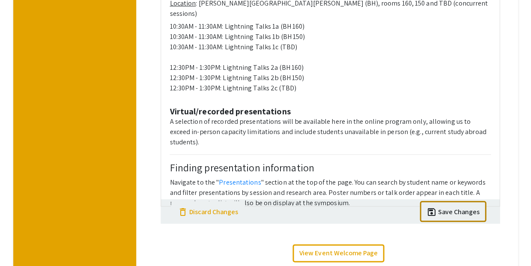
click at [472, 207] on div "Save Changes" at bounding box center [459, 212] width 42 height 10
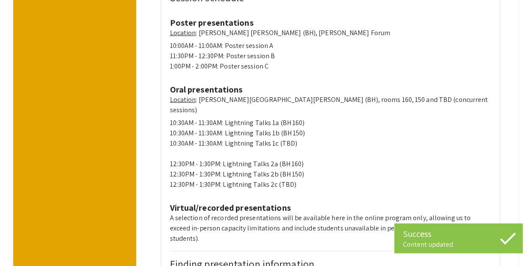
scroll to position [496, 0]
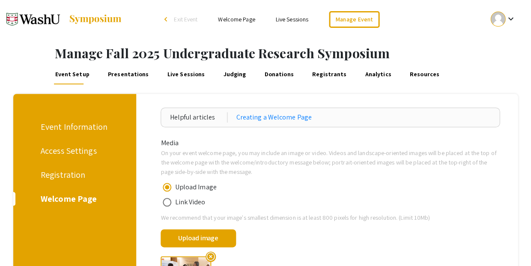
scroll to position [0, 0]
click at [48, 168] on div "Registration" at bounding box center [73, 174] width 65 height 13
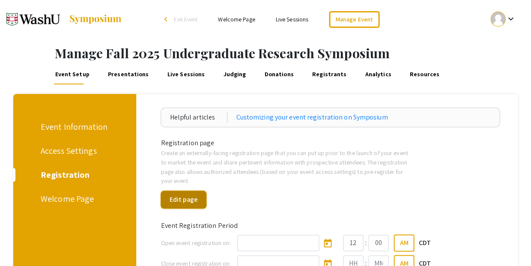
click at [199, 190] on button "Edit page" at bounding box center [183, 199] width 46 height 18
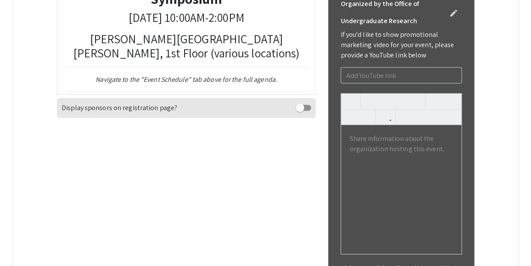
scroll to position [342, 0]
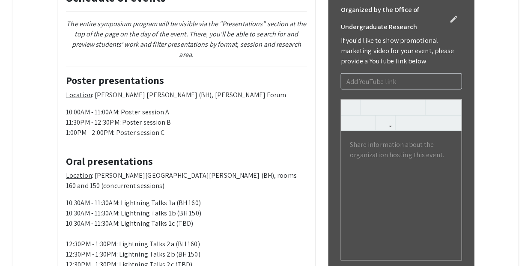
drag, startPoint x: 196, startPoint y: 169, endPoint x: 229, endPoint y: 170, distance: 32.5
click at [229, 59] on em "The entire symposium program will be visible via the "Presentations" section at…" at bounding box center [185, 39] width 239 height 40
click at [276, 128] on div "Schedule of events The entire symposium program will be visible via the "Presen…" at bounding box center [186, 150] width 258 height 400
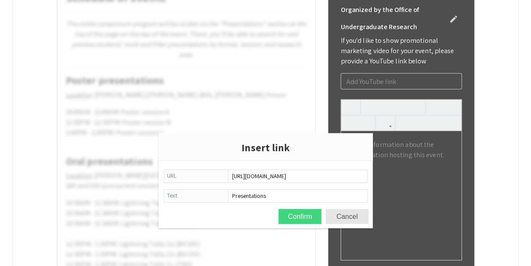
type input "[URL][DOMAIN_NAME]"
click at [312, 213] on button "Confirm" at bounding box center [299, 216] width 43 height 15
type textarea "<h3><strong>Schedule of events</strong></h3> <p></p><hr><p></p> <p style="text-…"
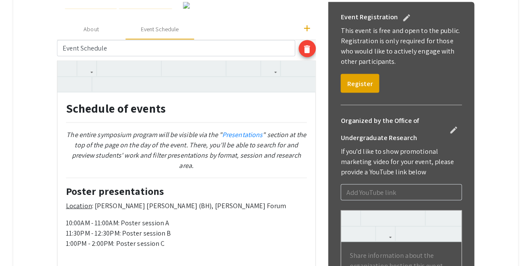
scroll to position [231, 0]
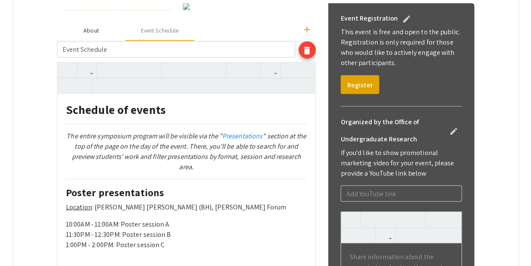
click at [90, 35] on div "About" at bounding box center [90, 30] width 15 height 9
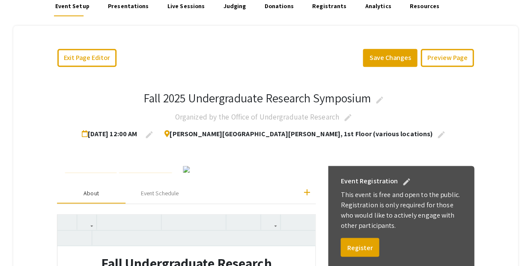
scroll to position [70, 0]
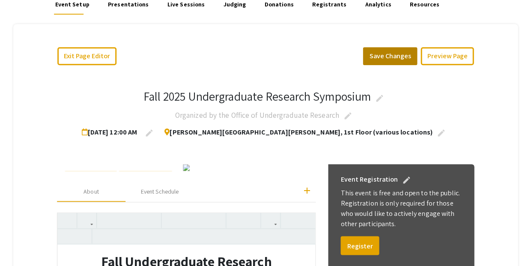
click at [417, 47] on button "Save Changes" at bounding box center [389, 56] width 54 height 18
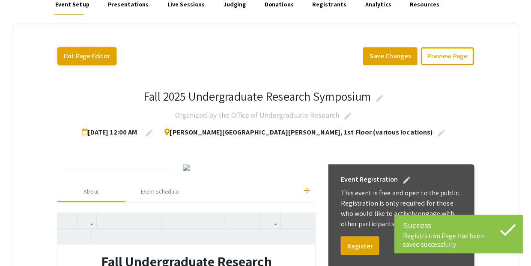
click at [90, 52] on button "Exit Page Editor" at bounding box center [86, 56] width 59 height 18
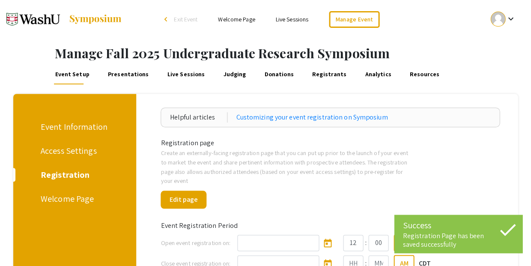
click at [43, 192] on div "Welcome Page" at bounding box center [73, 198] width 65 height 13
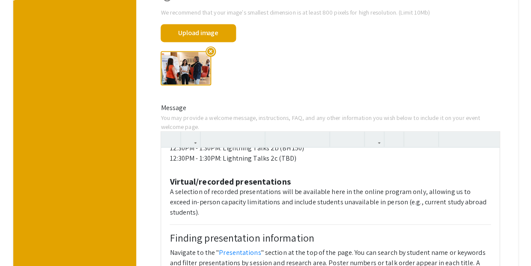
scroll to position [324, 0]
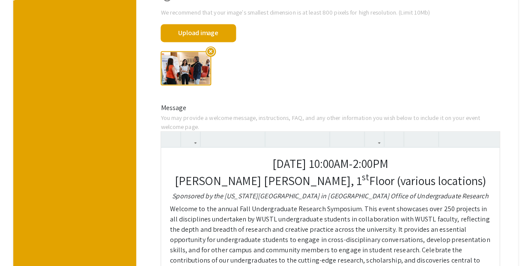
scroll to position [0, 0]
drag, startPoint x: 226, startPoint y: 142, endPoint x: 324, endPoint y: 143, distance: 97.6
click at [324, 203] on p "Welcome to the annual Fall Undergraduate Research Symposium. This event showcas…" at bounding box center [329, 239] width 321 height 72
click at [374, 132] on icon "button" at bounding box center [373, 139] width 7 height 14
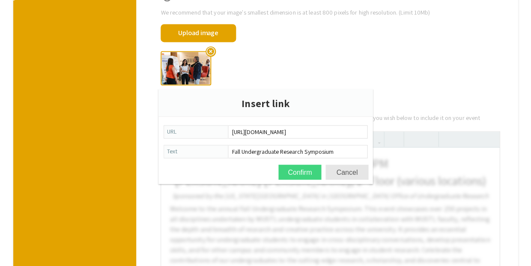
type input "[URL][DOMAIN_NAME]"
click at [304, 170] on button "Confirm" at bounding box center [299, 171] width 43 height 15
type textarea "<style> h5{ margin-bottom: 0px; } p{ margin-top: 0px; margin-bottom: 6px; } </s…"
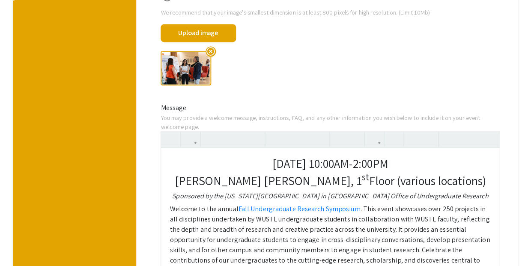
click at [402, 203] on p "Welcome to the annual Fall Undergraduate Research Symposium . This event showca…" at bounding box center [329, 239] width 321 height 72
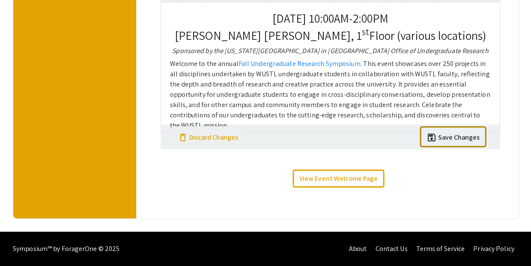
click at [472, 142] on div "save save Save Changes" at bounding box center [452, 135] width 53 height 13
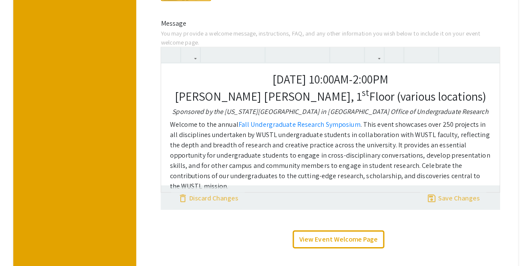
scroll to position [275, 0]
